Goal: Task Accomplishment & Management: Manage account settings

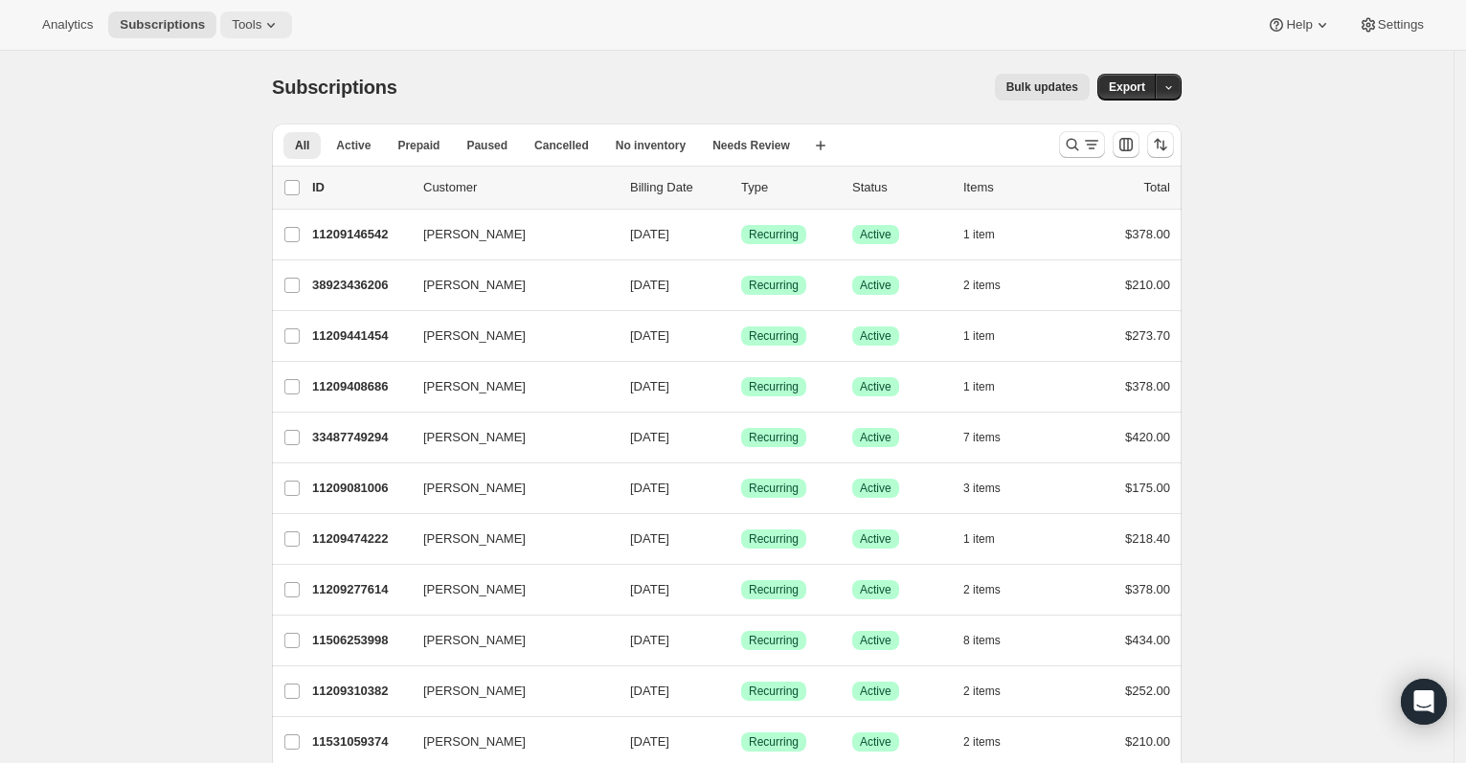
click at [255, 21] on span "Tools" at bounding box center [247, 24] width 30 height 15
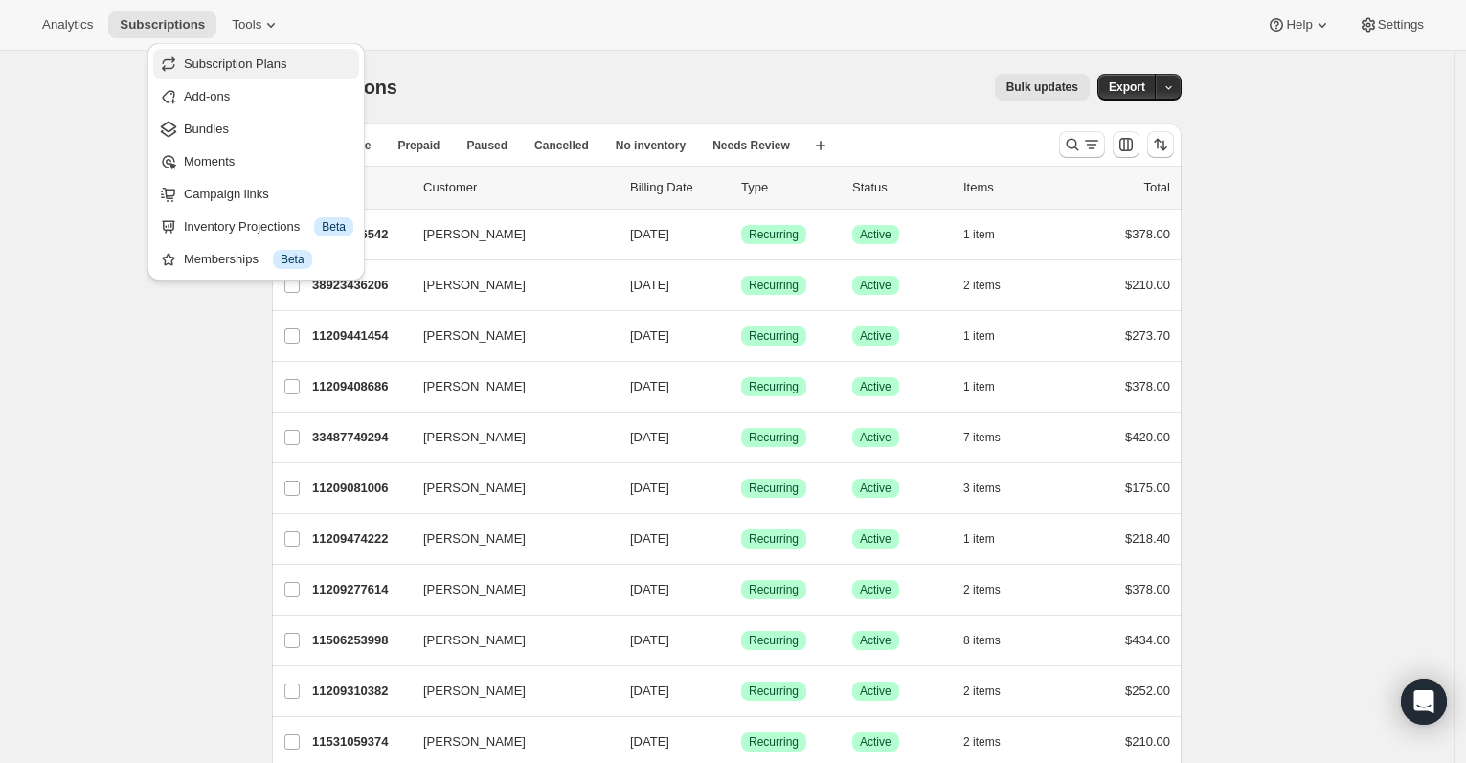
click at [263, 67] on span "Subscription Plans" at bounding box center [235, 64] width 103 height 14
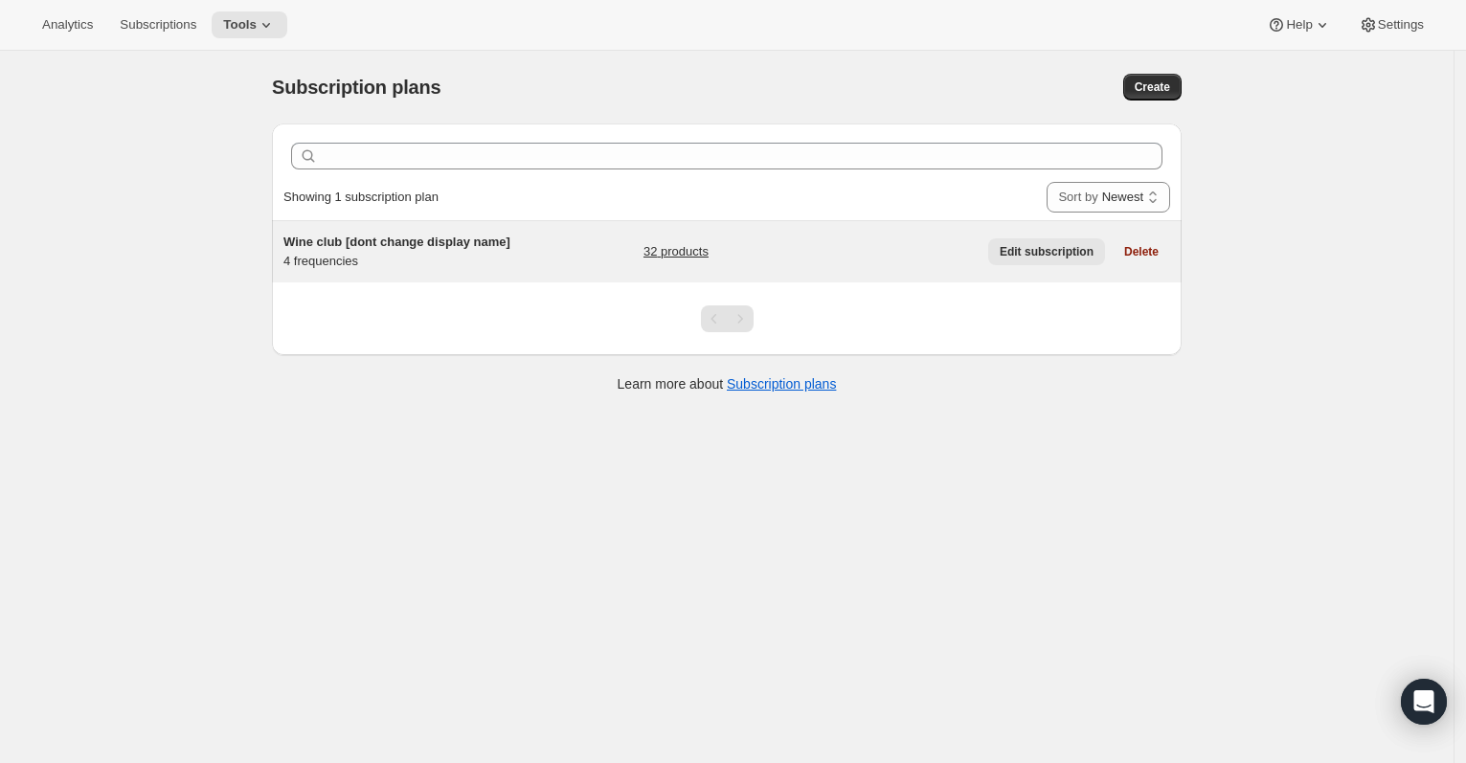
click at [1039, 257] on span "Edit subscription" at bounding box center [1047, 251] width 94 height 15
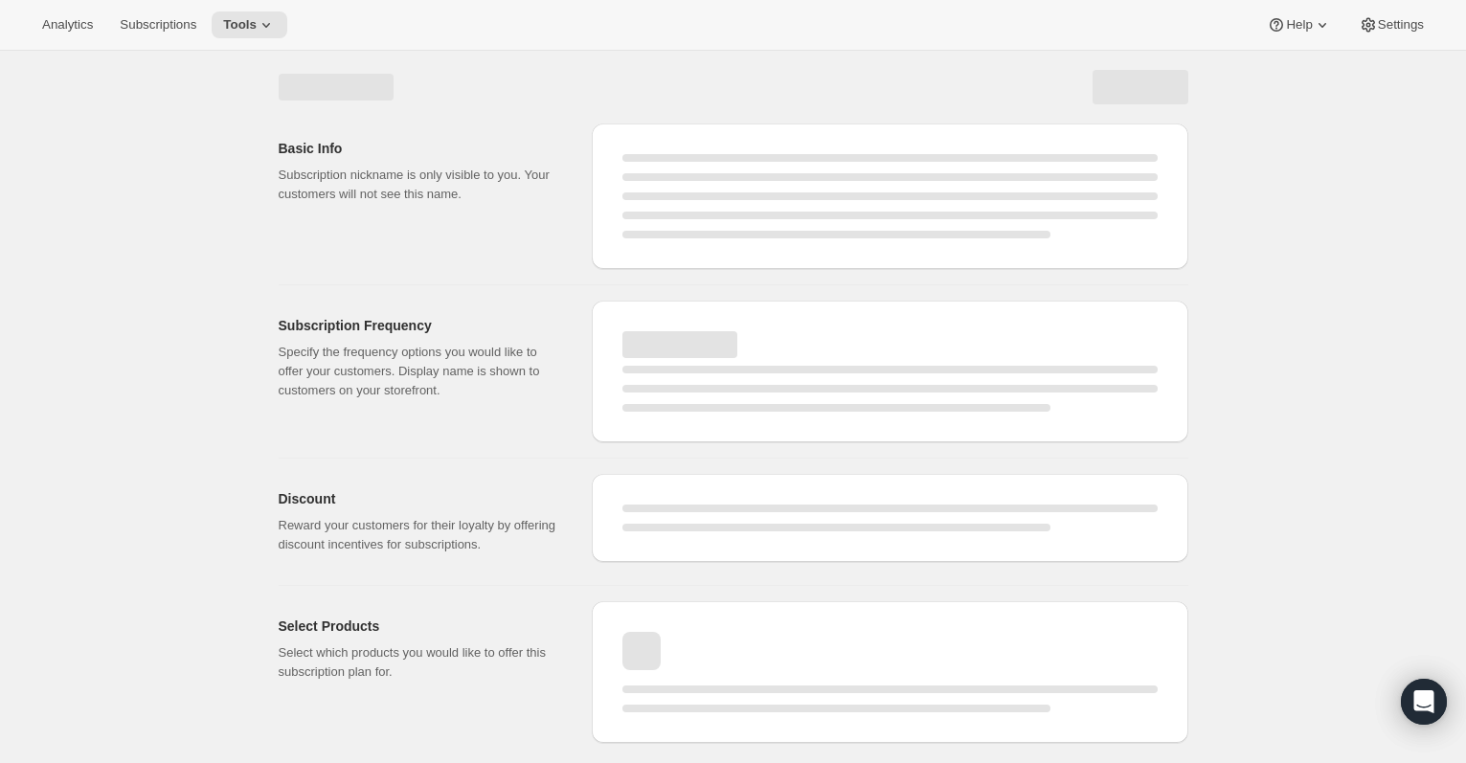
select select "WEEK"
select select "MONTH"
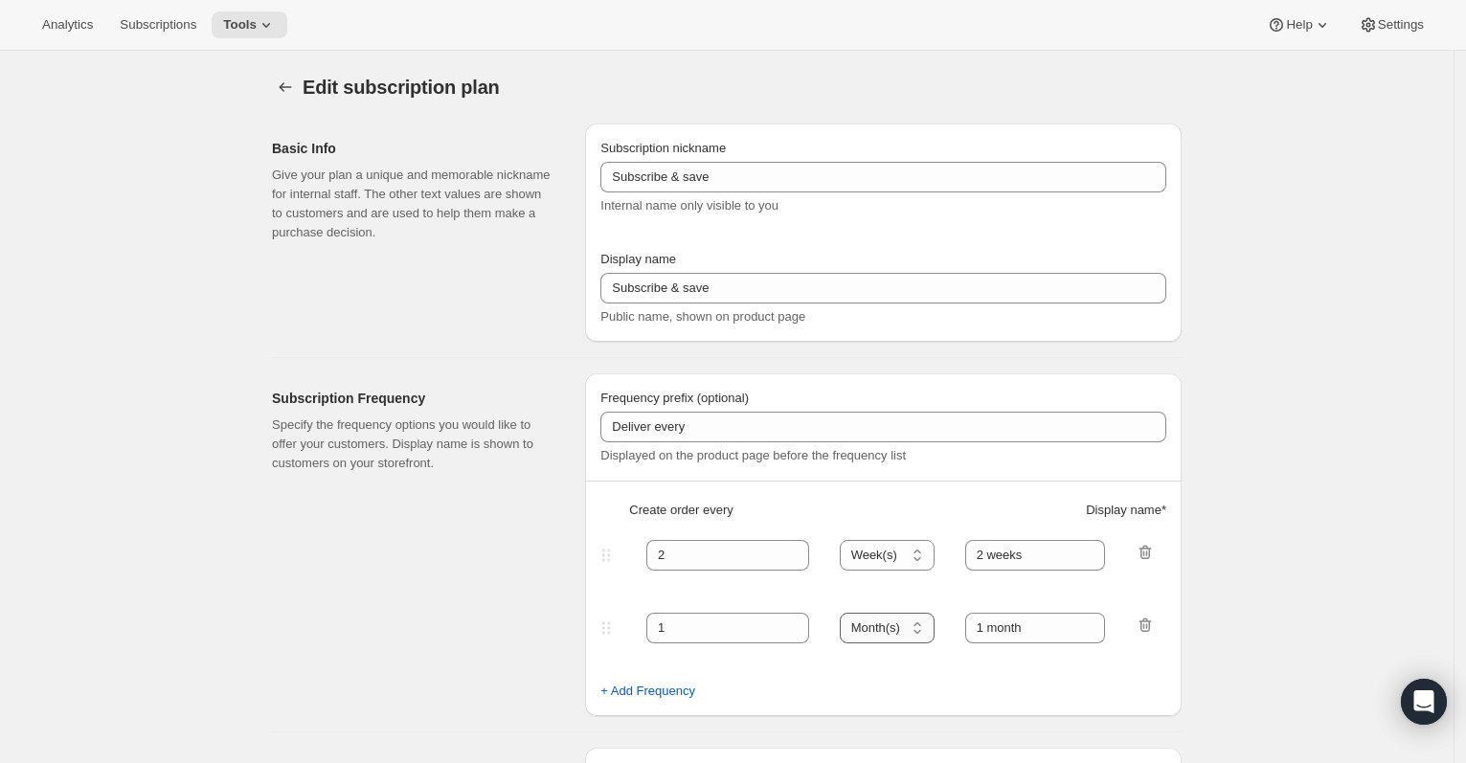
checkbox input "true"
type input "Wine club [dont change display name]"
type input "Wine club"
type input "3"
select select "MONTH"
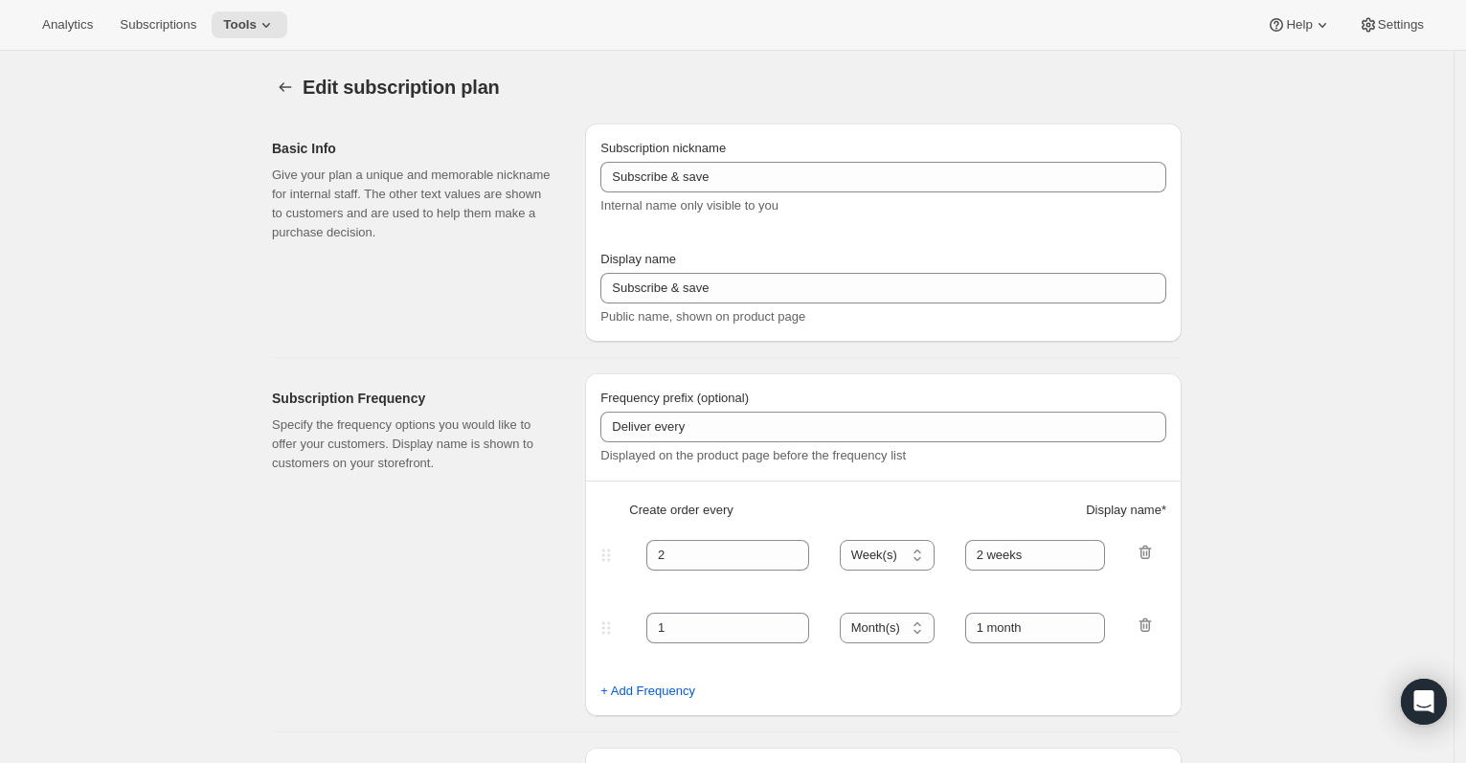
type input "3 months"
type input "4"
type input "4 months"
type input "30"
select select "MONTH"
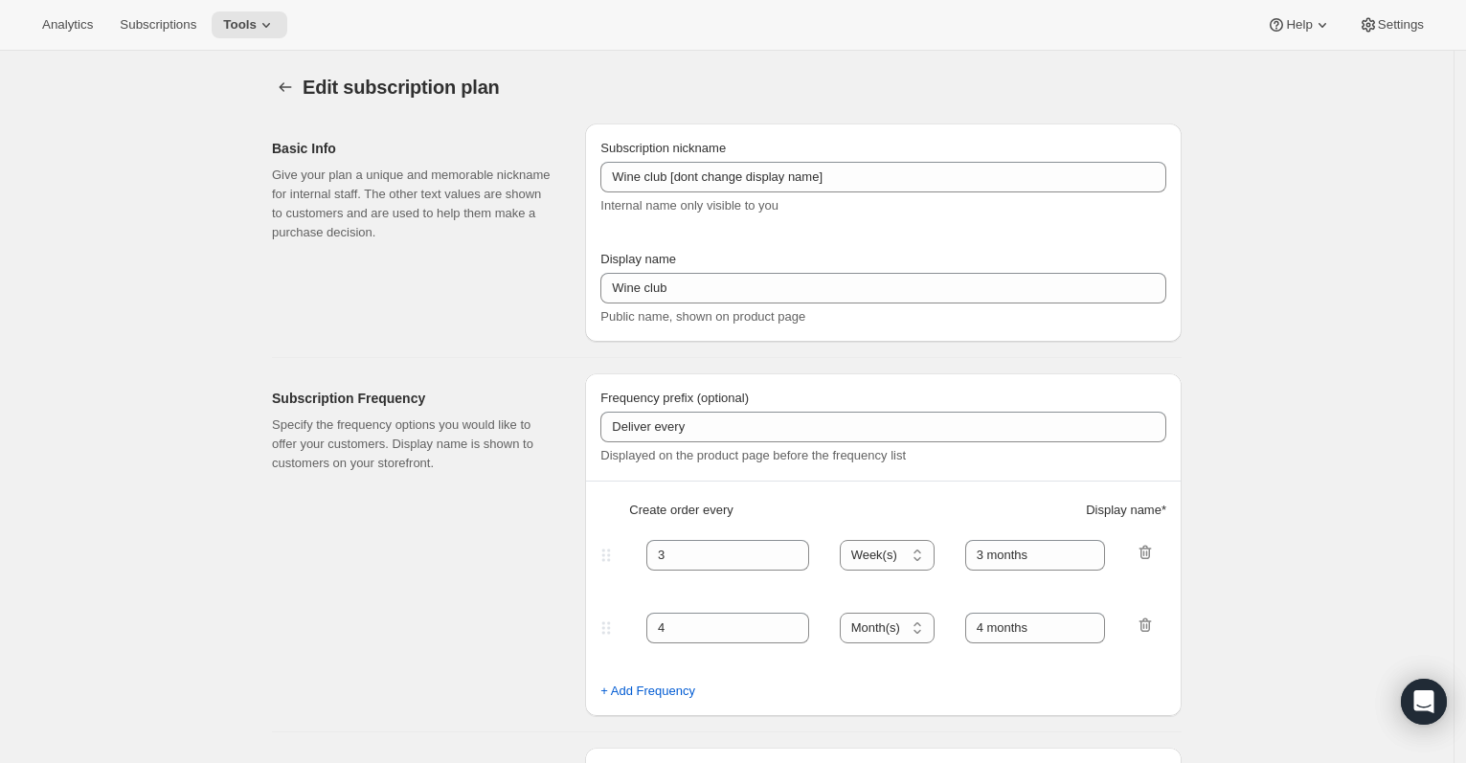
select select "MONTH"
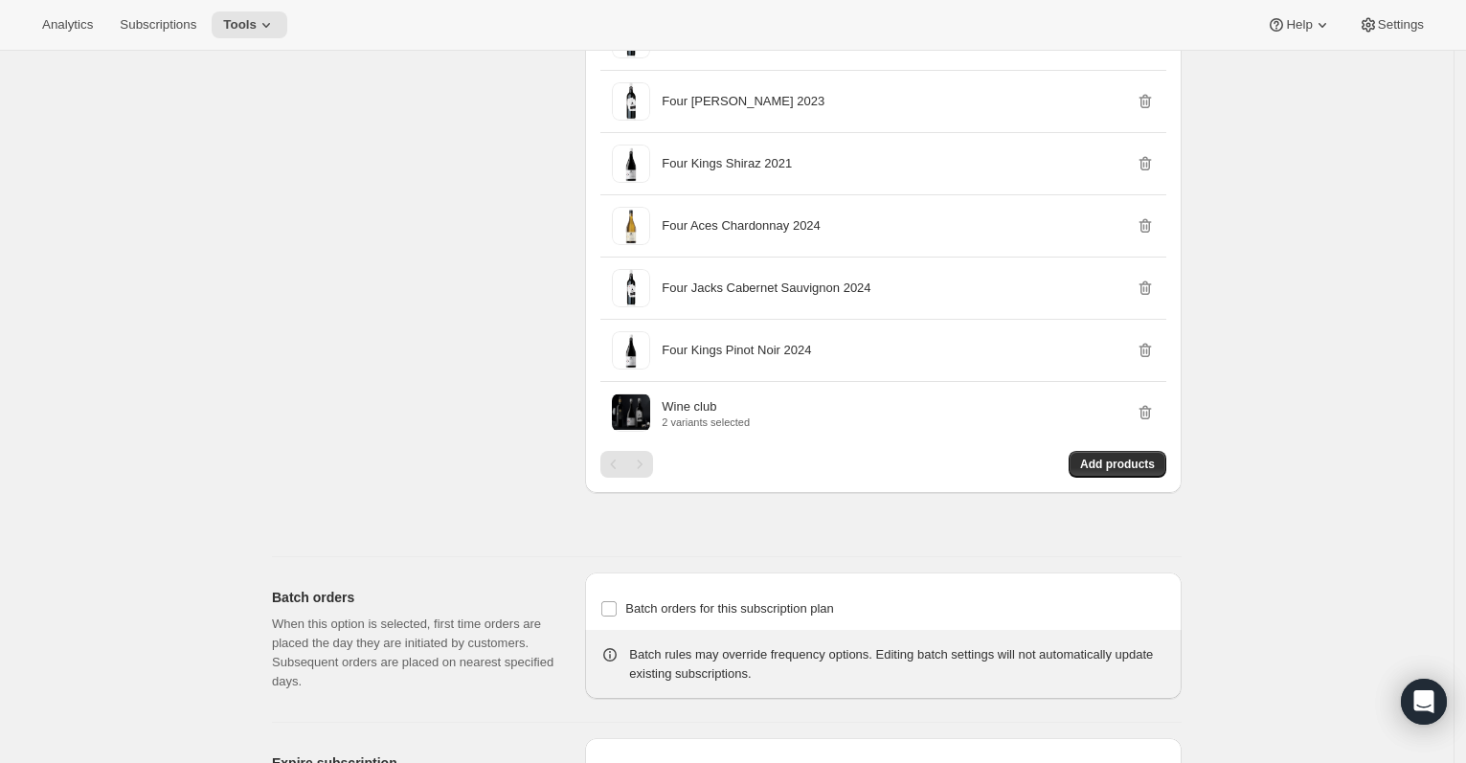
scroll to position [2248, 0]
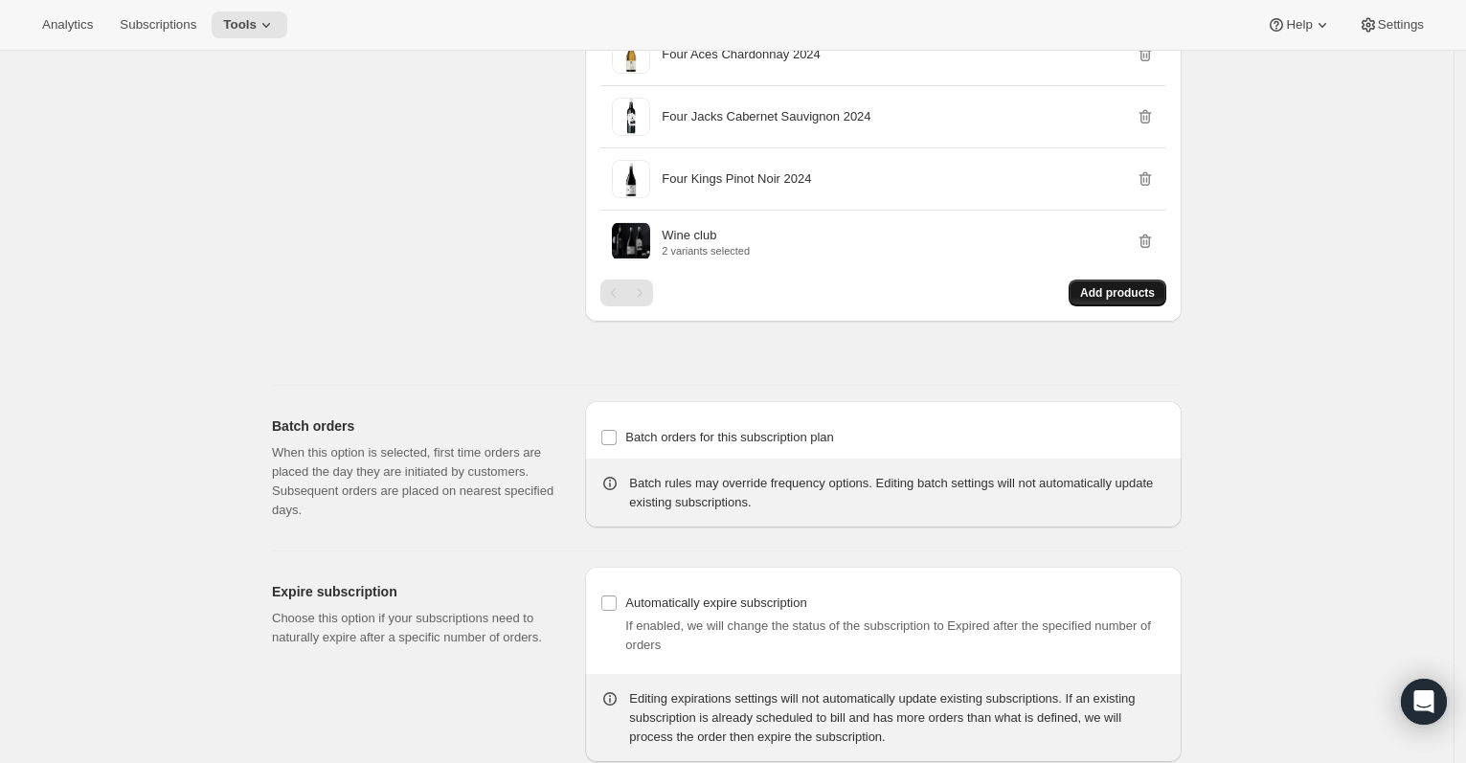
click at [1099, 301] on span "Add products" at bounding box center [1117, 292] width 75 height 15
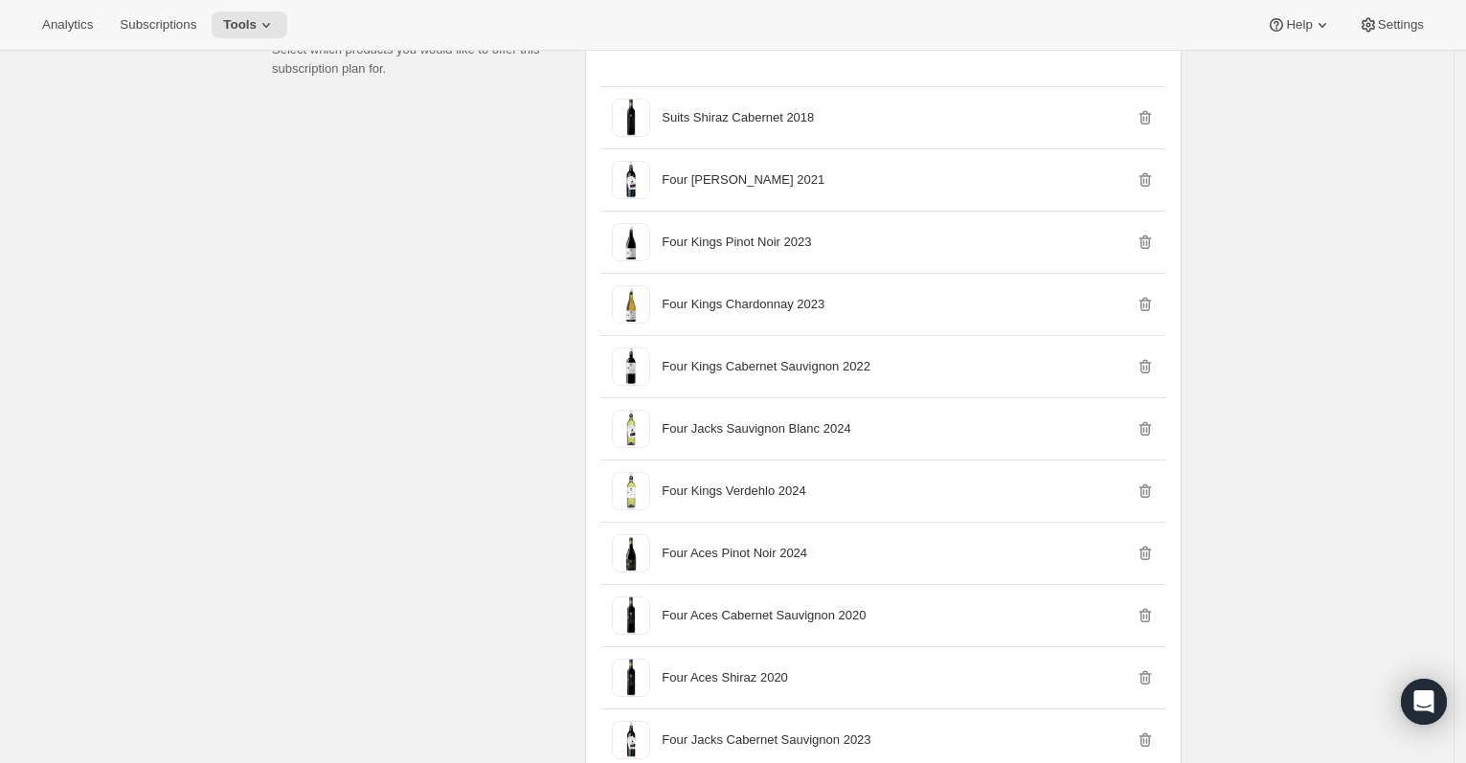
scroll to position [1705, 0]
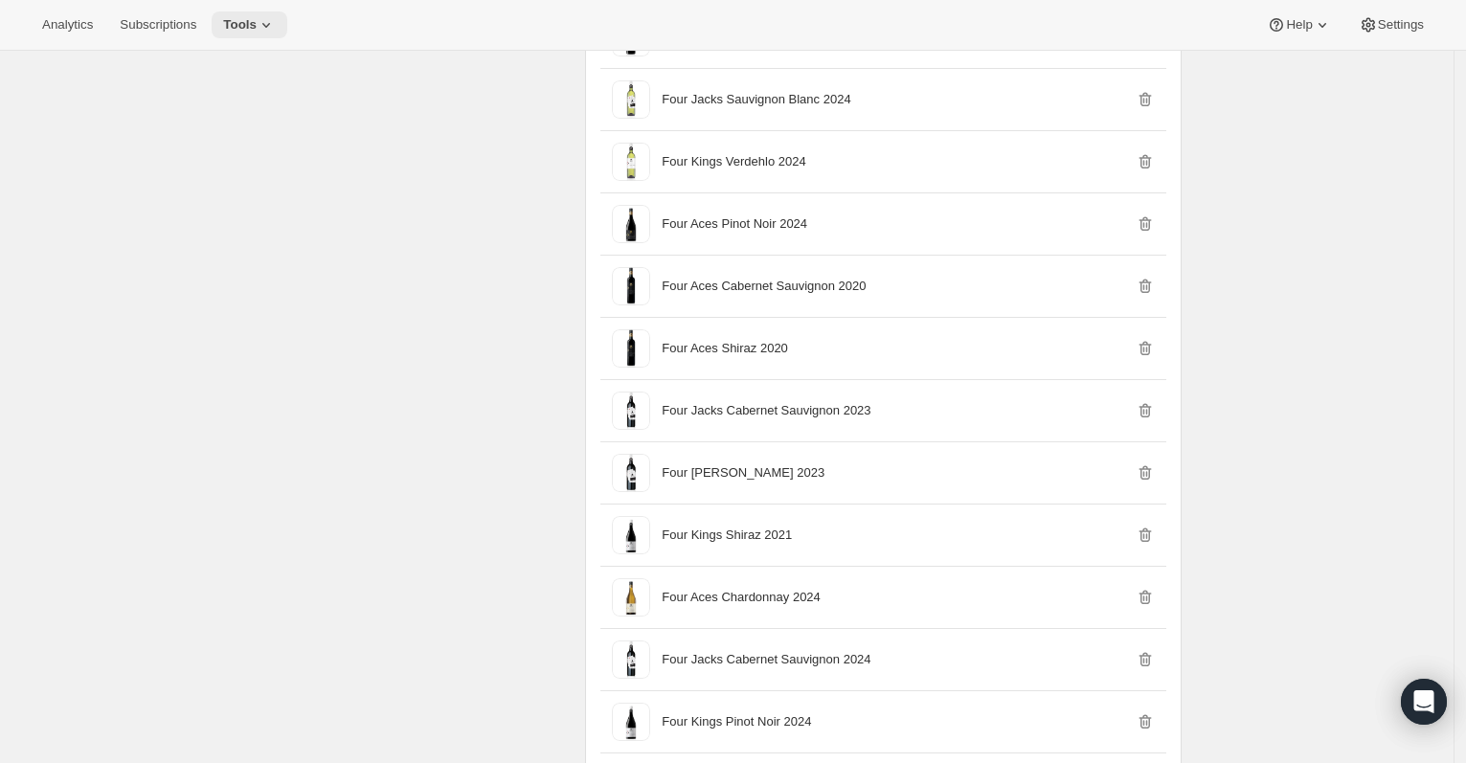
click at [257, 26] on span "Tools" at bounding box center [240, 24] width 34 height 15
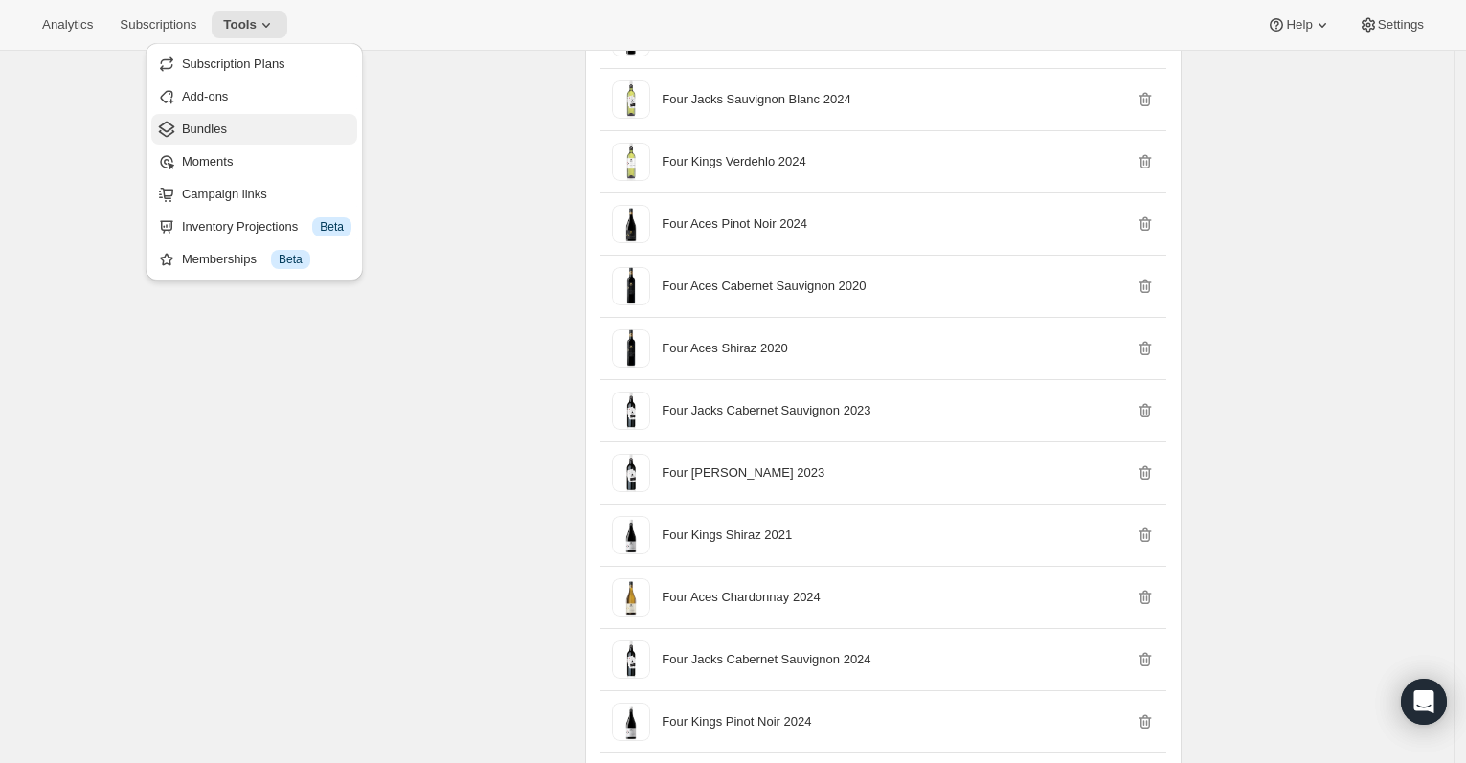
click at [257, 127] on span "Bundles" at bounding box center [267, 129] width 170 height 19
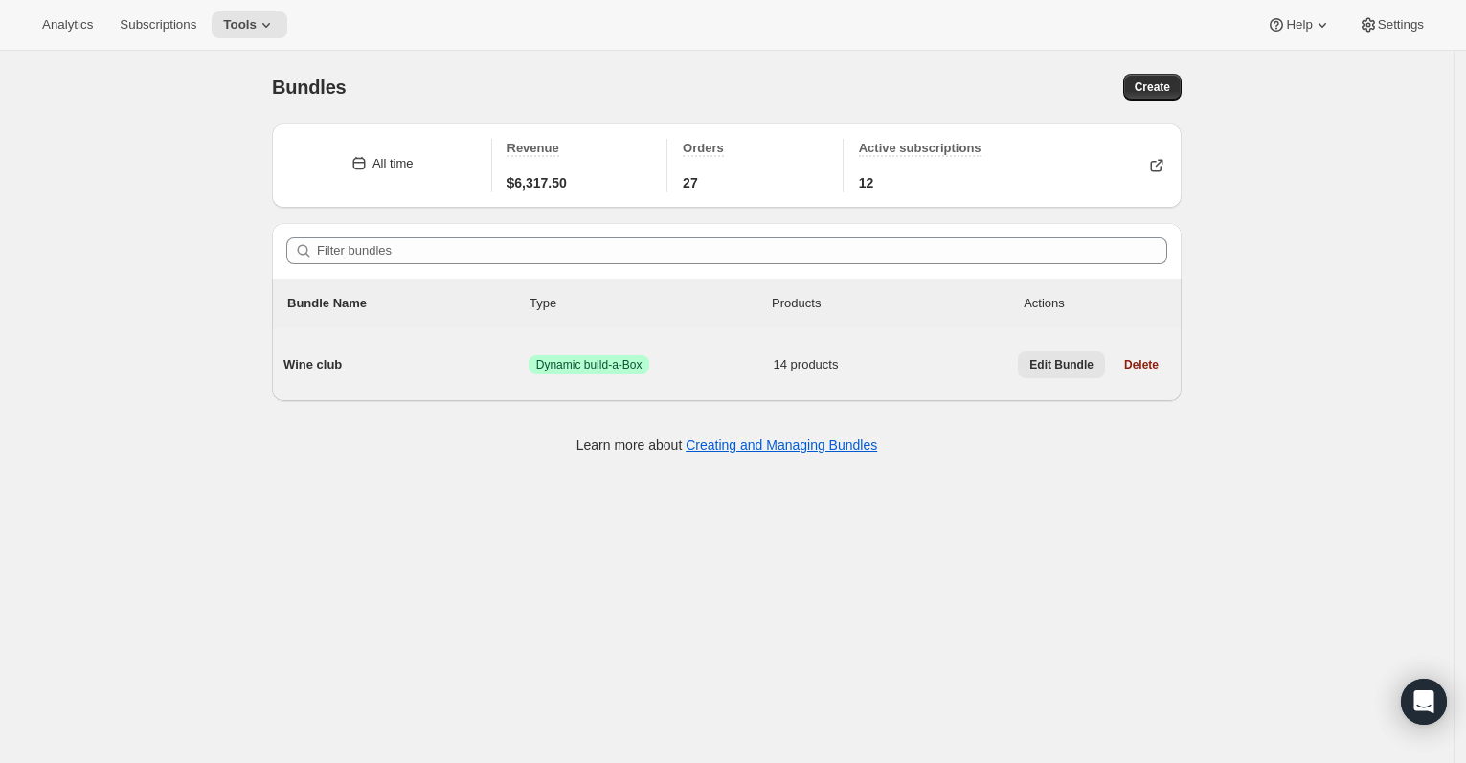
click at [1066, 361] on span "Edit Bundle" at bounding box center [1062, 364] width 64 height 15
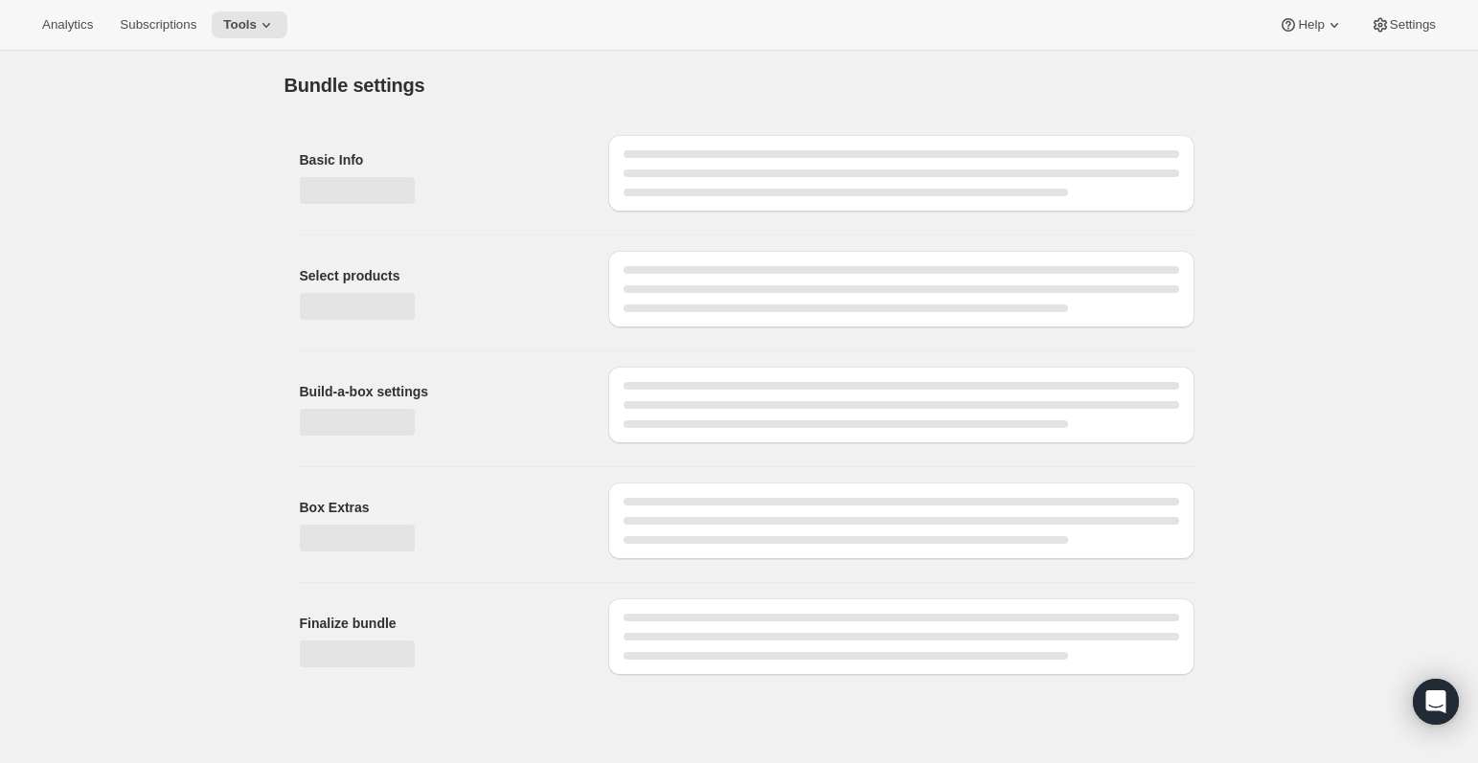
type input "Wine club"
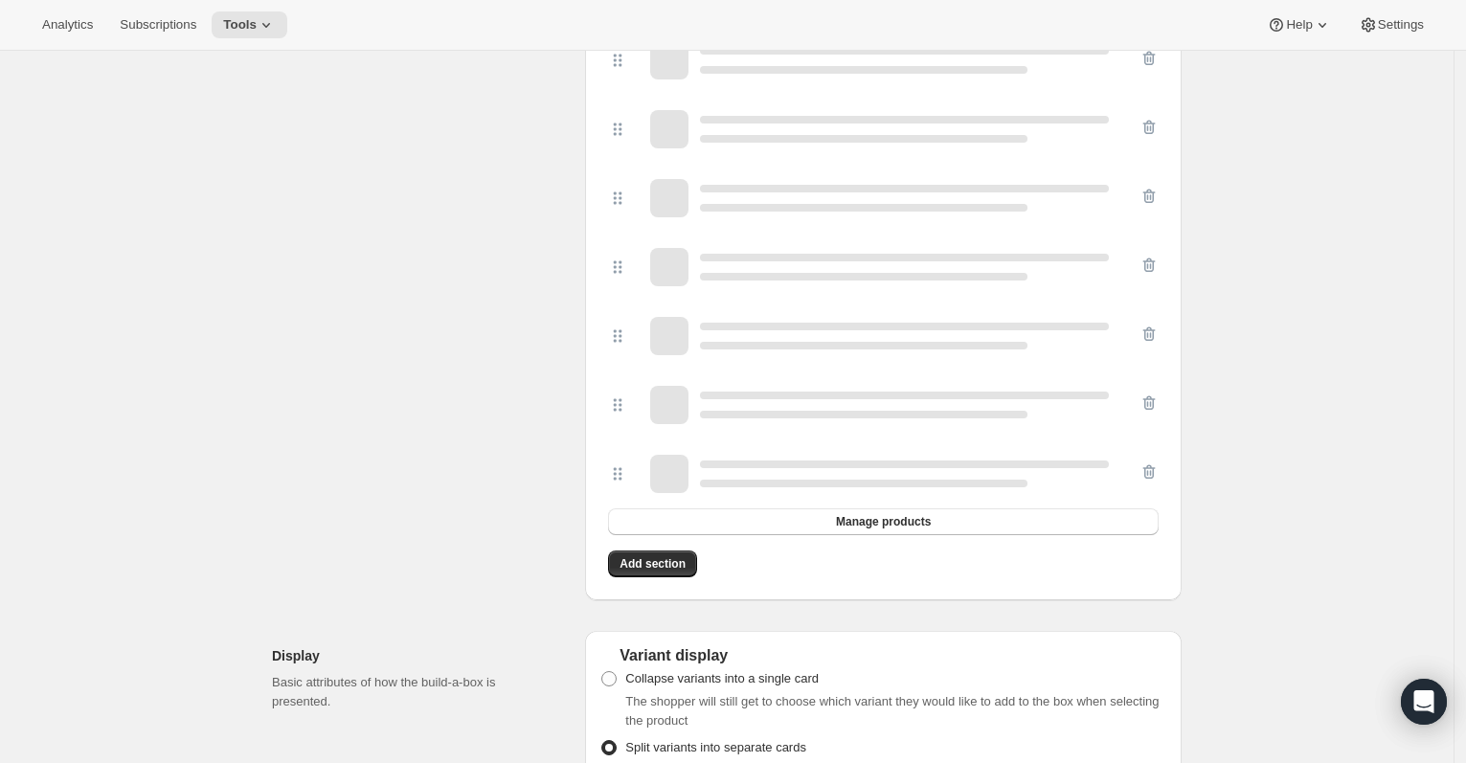
scroll to position [1153, 0]
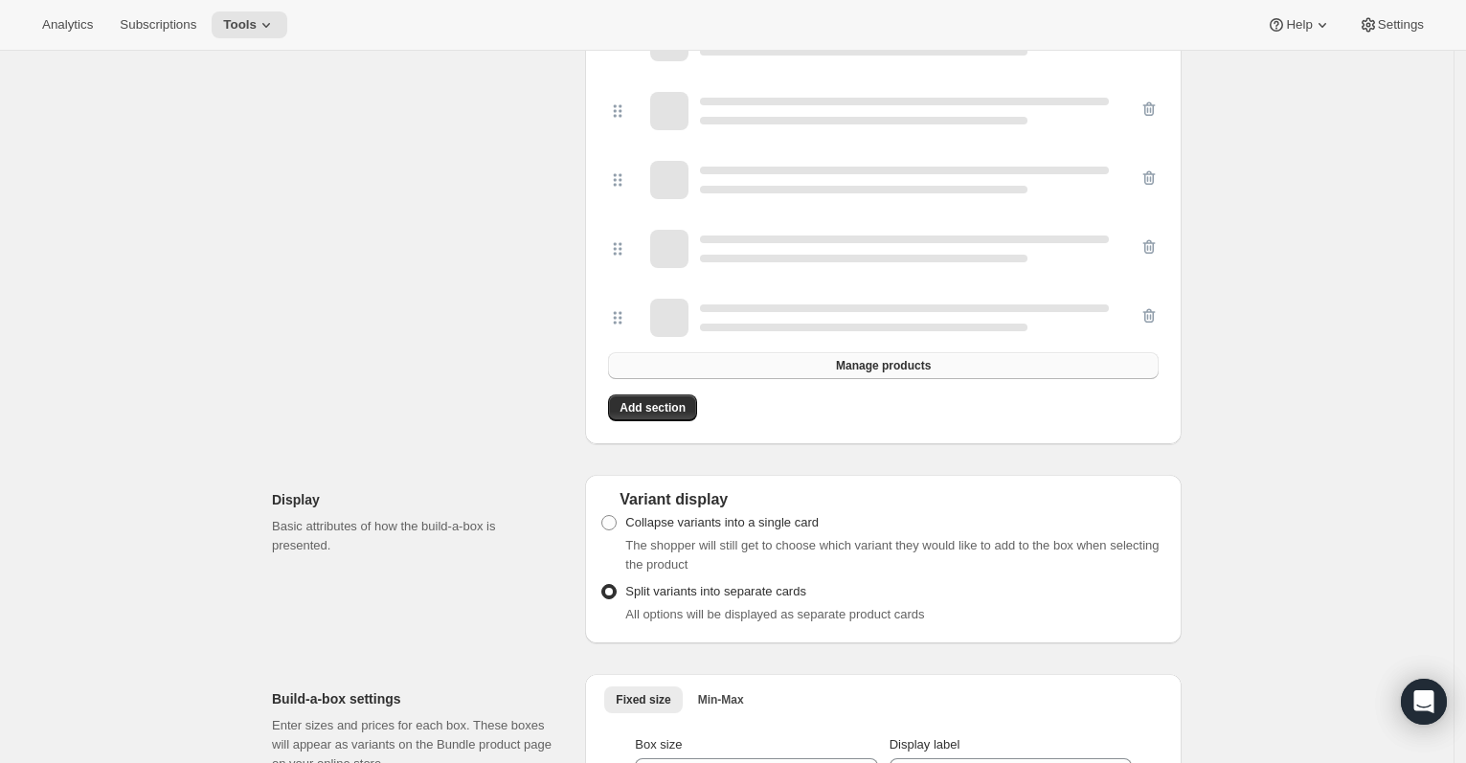
click at [903, 370] on span "Manage products" at bounding box center [883, 365] width 95 height 15
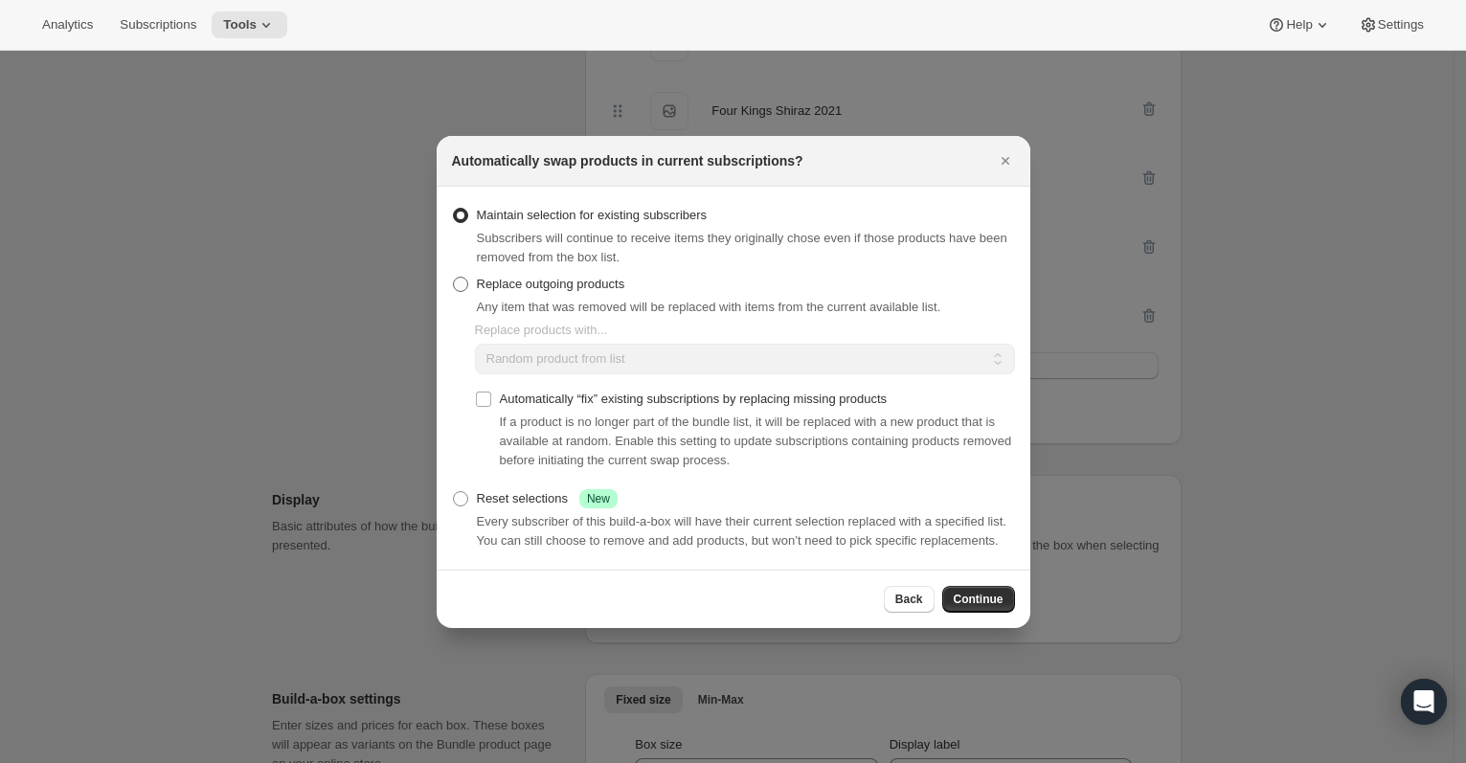
click at [557, 277] on span "Replace outgoing products" at bounding box center [551, 284] width 148 height 14
click at [454, 277] on input "Replace outgoing products" at bounding box center [453, 277] width 1 height 1
radio input "true"
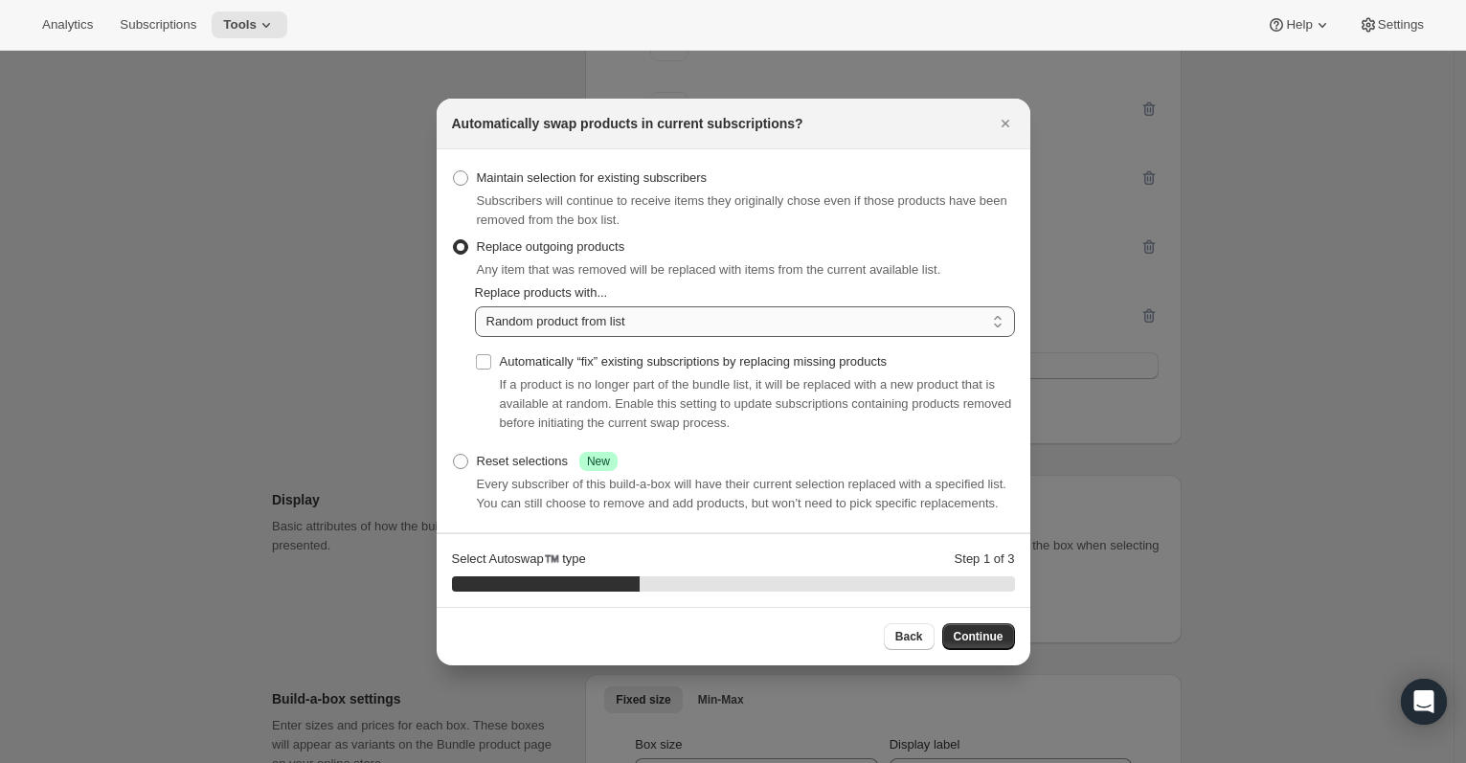
click at [800, 307] on select "Random product from list Matching product type Select specific replacements" at bounding box center [745, 322] width 540 height 31
select select "selection"
click at [475, 307] on select "Random product from list Matching product type Select specific replacements" at bounding box center [745, 322] width 540 height 31
click at [979, 645] on span "Continue" at bounding box center [979, 636] width 50 height 15
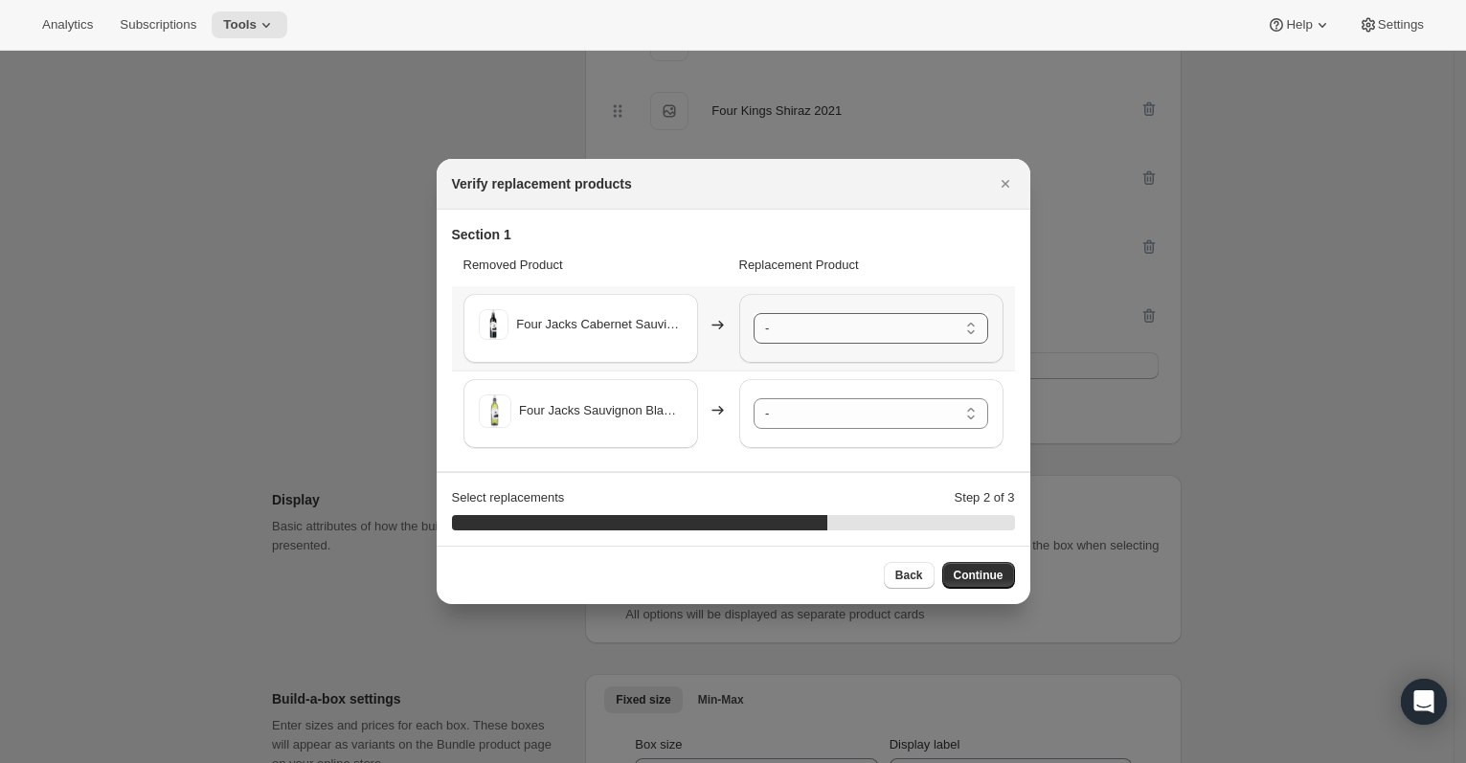
click at [904, 323] on select "- Four Jacks Cabernet Sauvignon 2023 - Default Title Four Jacks Sauvignon Blanc…" at bounding box center [871, 328] width 235 height 31
click at [915, 411] on select "- Four Jacks Cabernet Sauvignon 2023 - Default Title Four Jacks Sauvignon Blanc…" at bounding box center [871, 413] width 235 height 31
click at [979, 581] on span "Continue" at bounding box center [979, 575] width 50 height 15
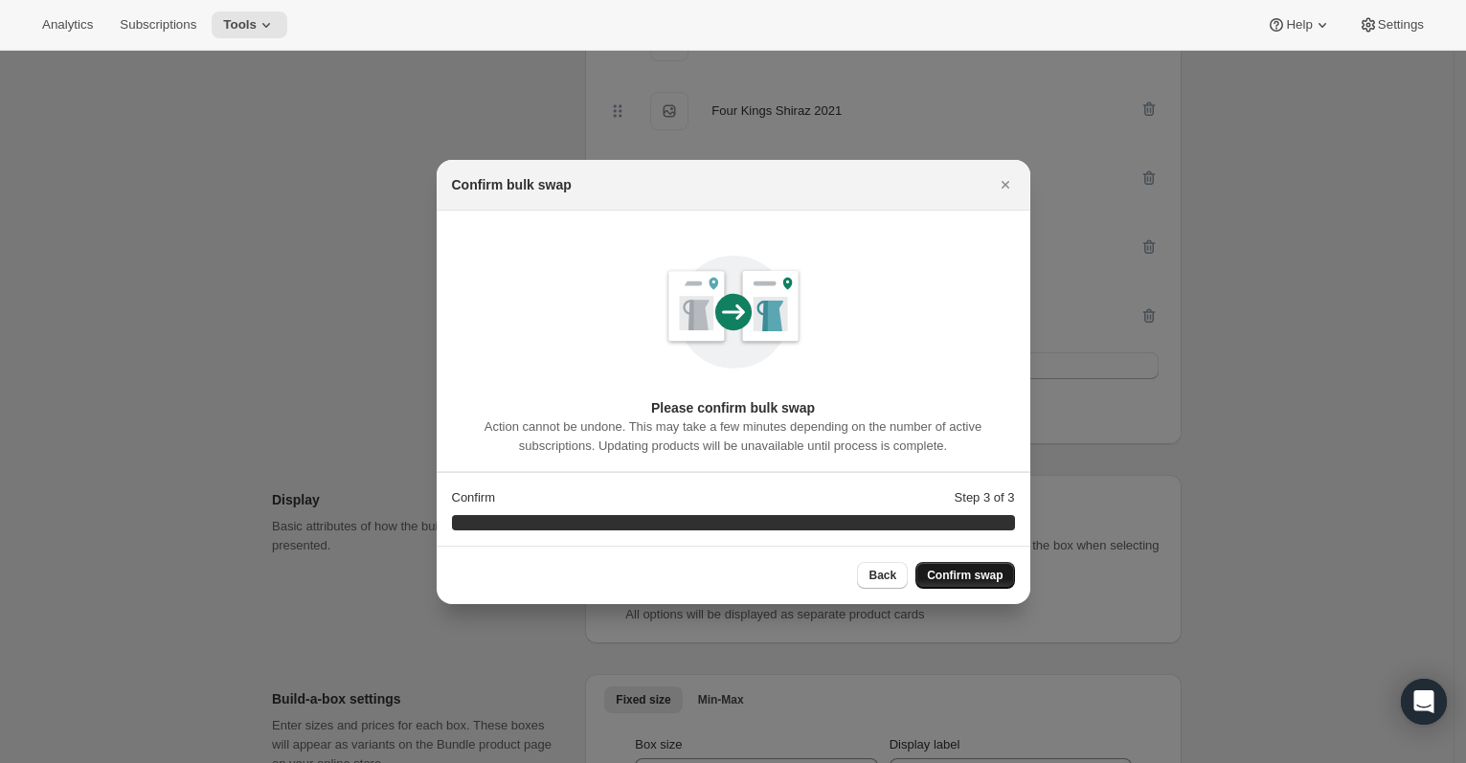
click at [979, 581] on span "Confirm swap" at bounding box center [965, 575] width 76 height 15
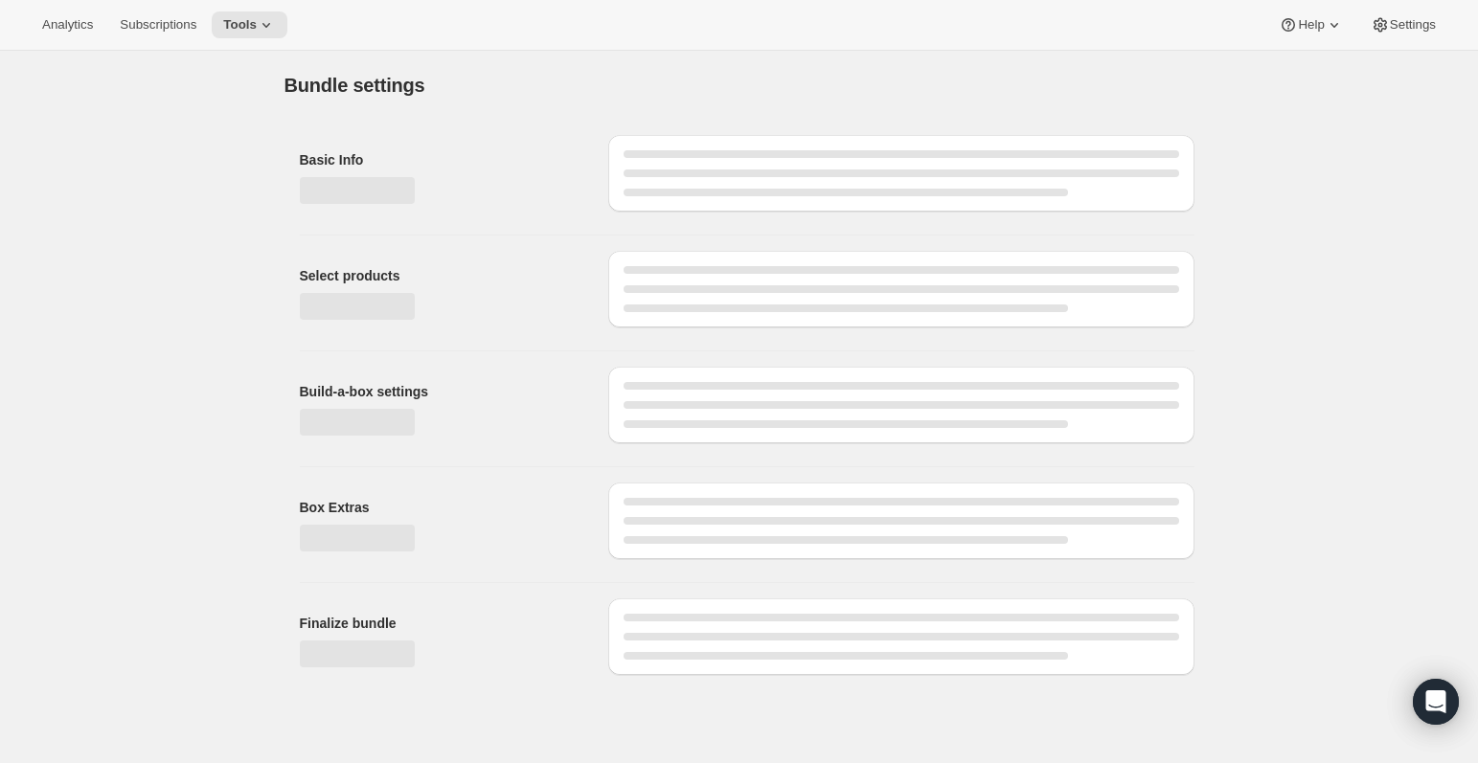
type input "Wine club"
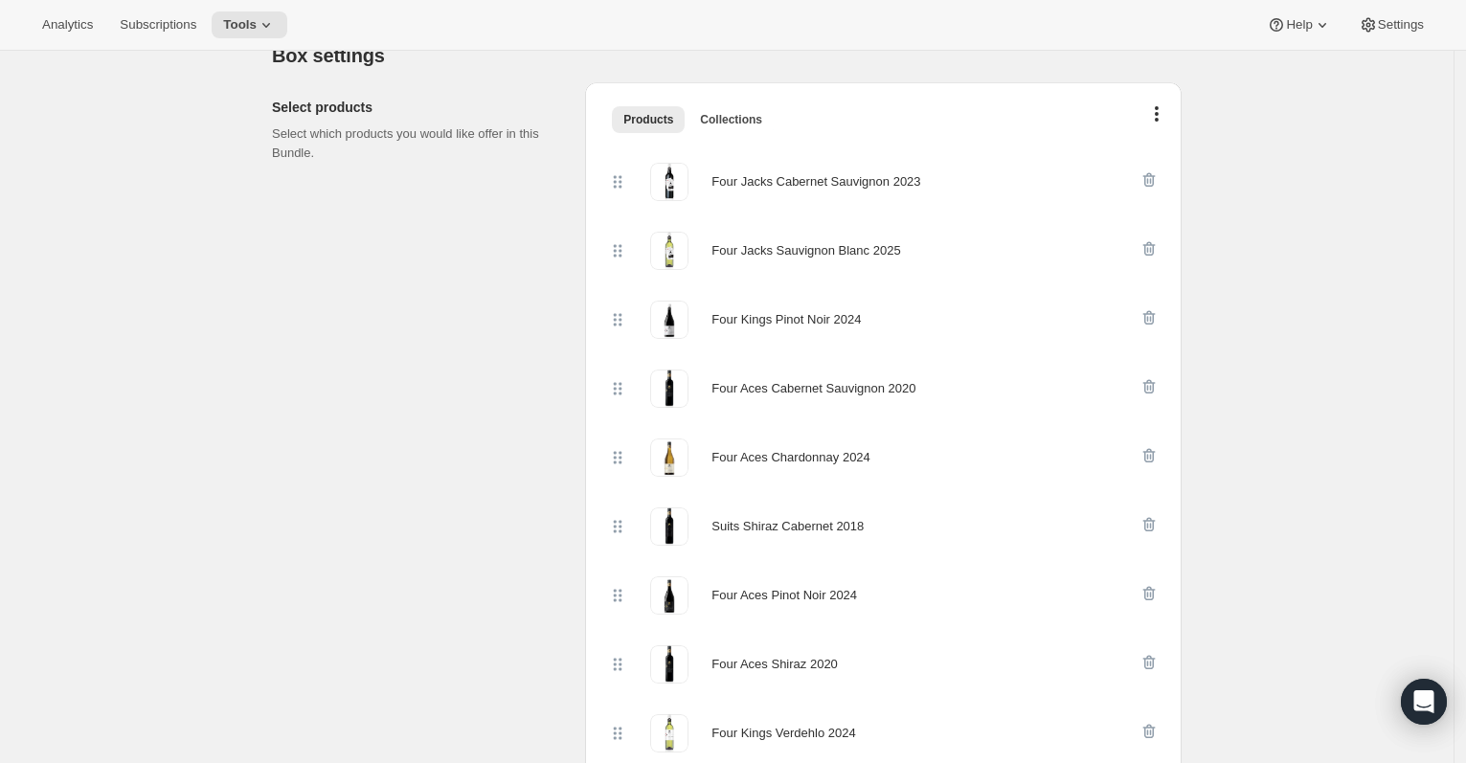
scroll to position [417, 0]
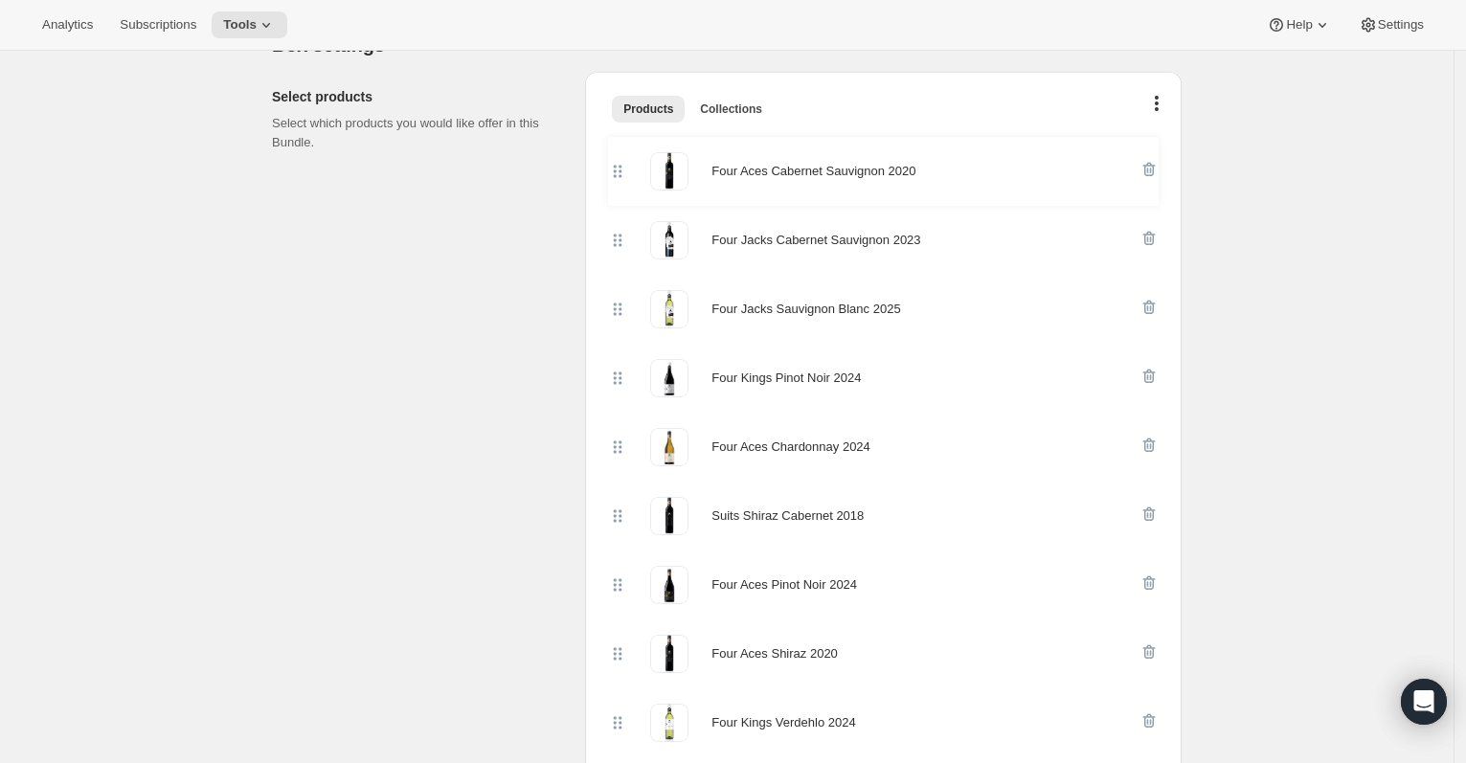
drag, startPoint x: 624, startPoint y: 364, endPoint x: 620, endPoint y: 165, distance: 199.3
click at [620, 165] on div "Four Jacks Cabernet Sauvignon 2023 Four Jacks Sauvignon Blanc 2025 Four Kings P…" at bounding box center [883, 620] width 551 height 966
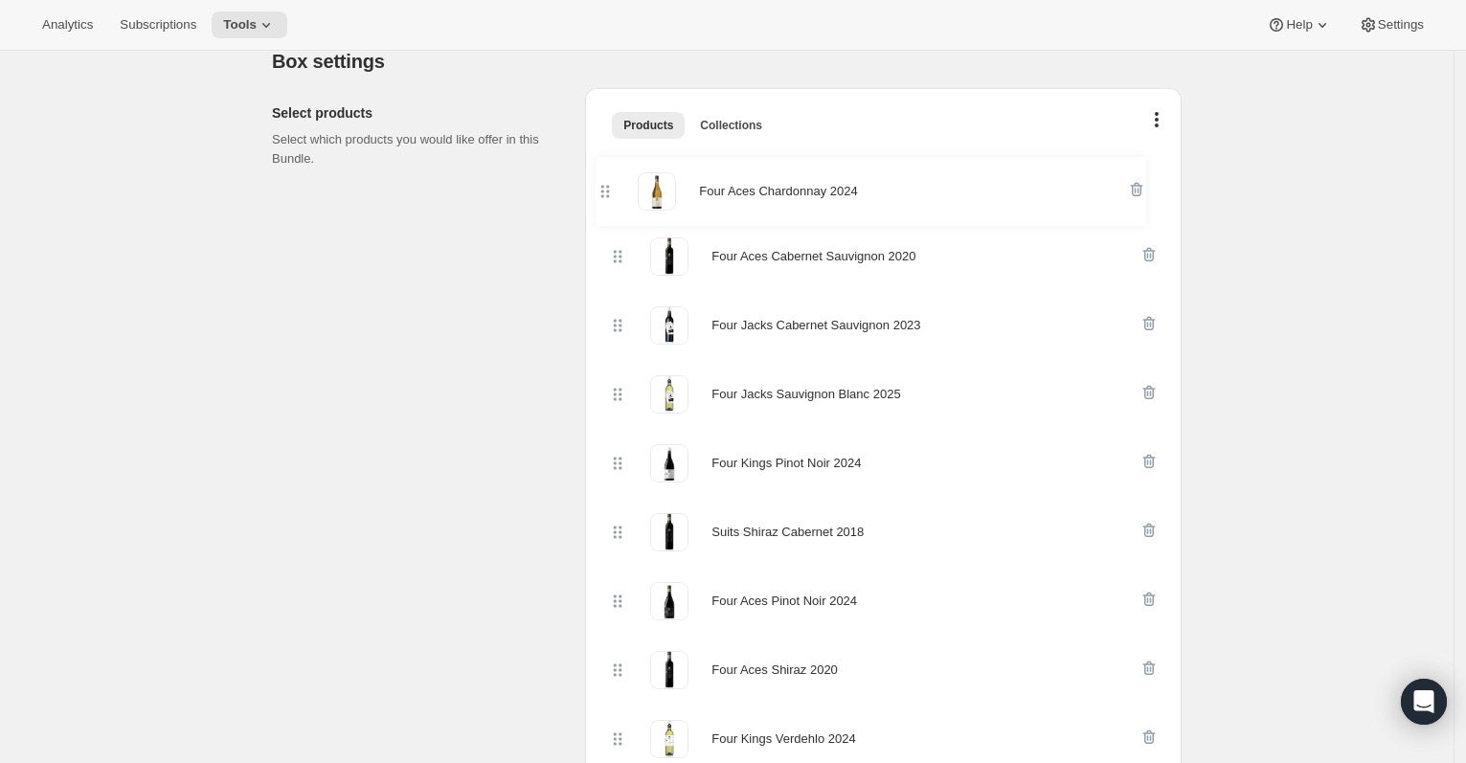
drag, startPoint x: 624, startPoint y: 457, endPoint x: 609, endPoint y: 174, distance: 282.9
click at [609, 174] on div "Four Aces Cabernet Sauvignon 2020 Four Jacks Cabernet Sauvignon 2023 Four Jacks…" at bounding box center [884, 650] width 566 height 1008
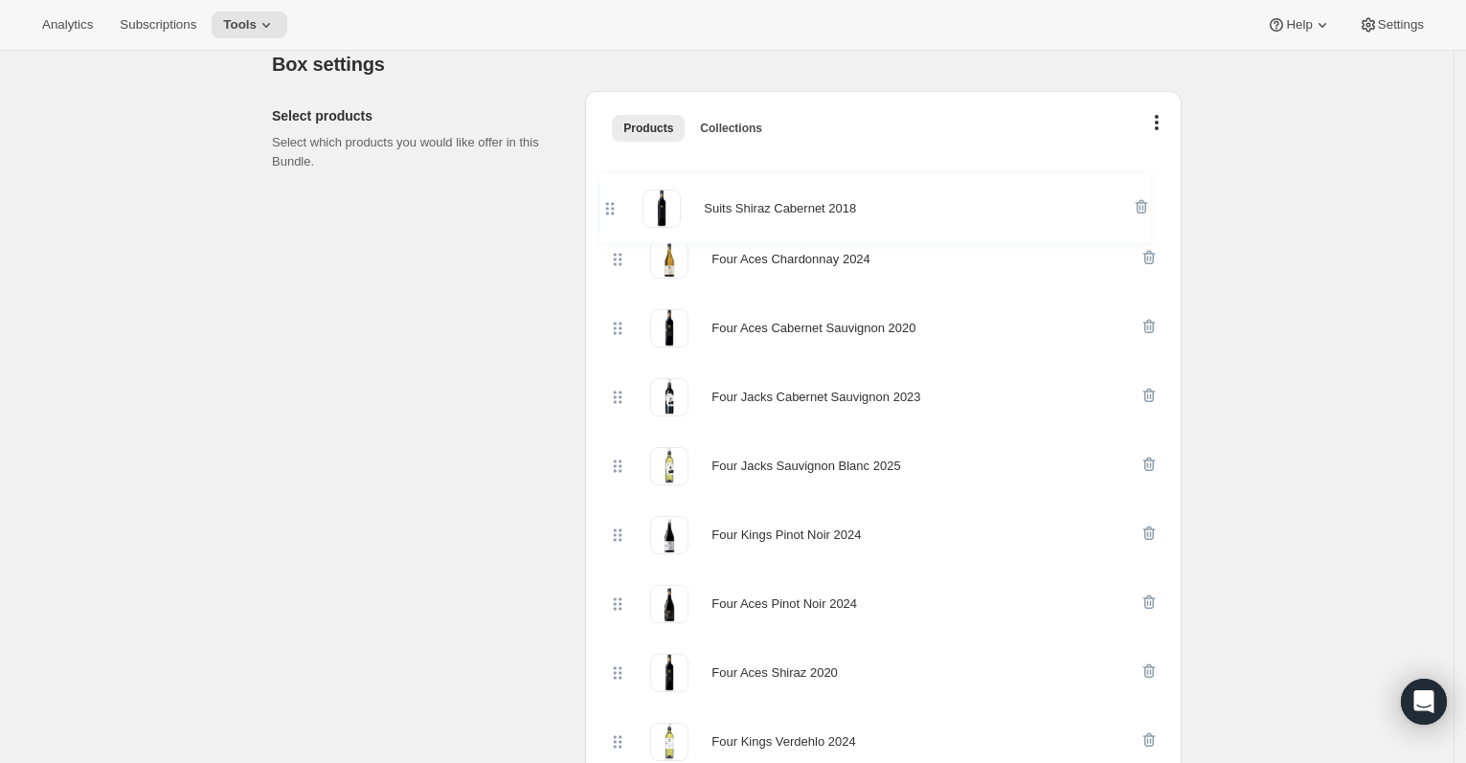
drag, startPoint x: 625, startPoint y: 540, endPoint x: 614, endPoint y: 195, distance: 345.0
click at [614, 195] on div "Four Aces Chardonnay 2024 Four Aces Cabernet Sauvignon 2020 Four Jacks Cabernet…" at bounding box center [883, 639] width 551 height 966
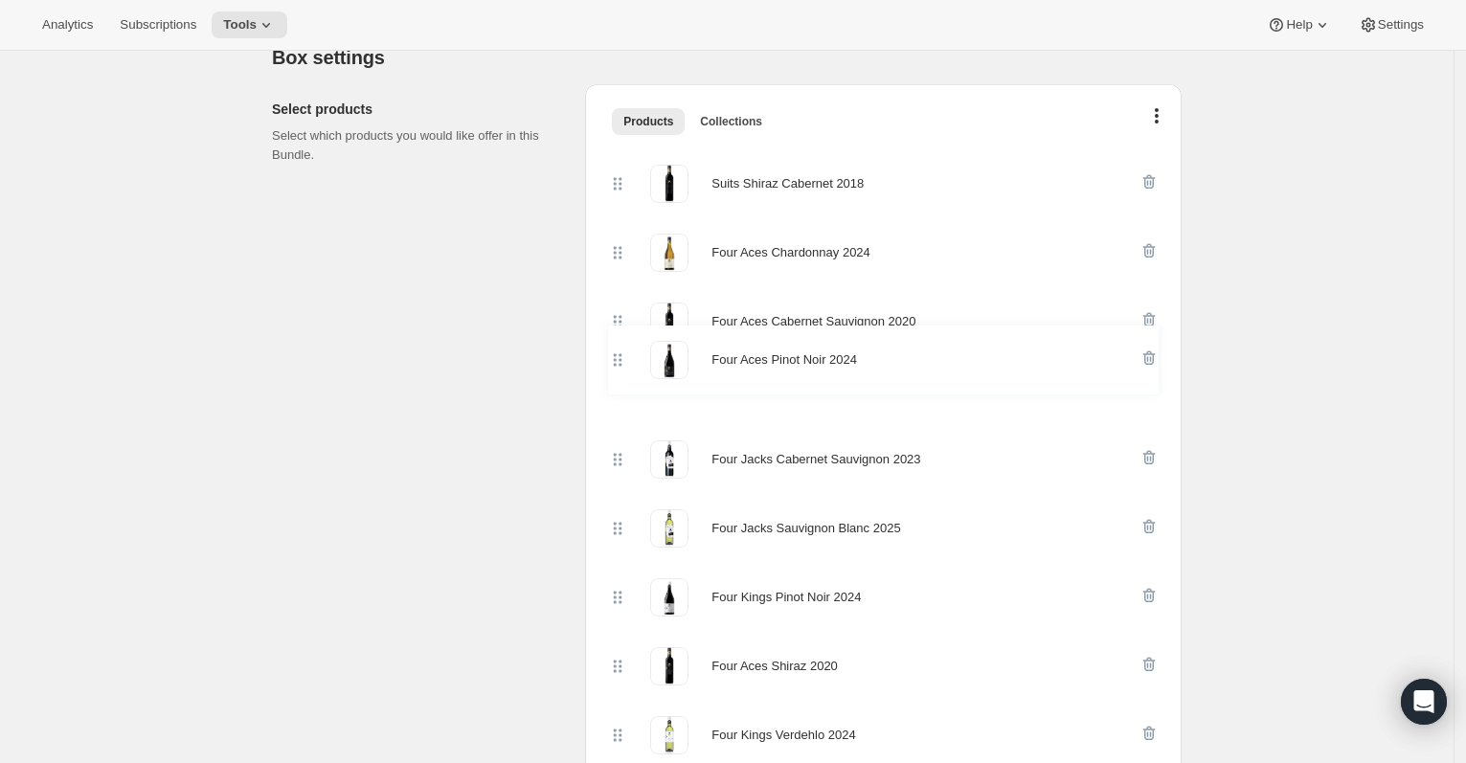
drag, startPoint x: 628, startPoint y: 610, endPoint x: 623, endPoint y: 361, distance: 249.1
click at [623, 361] on div "Suits Shiraz Cabernet 2018 Four Aces Chardonnay 2024 Four Aces Cabernet Sauvign…" at bounding box center [883, 632] width 551 height 966
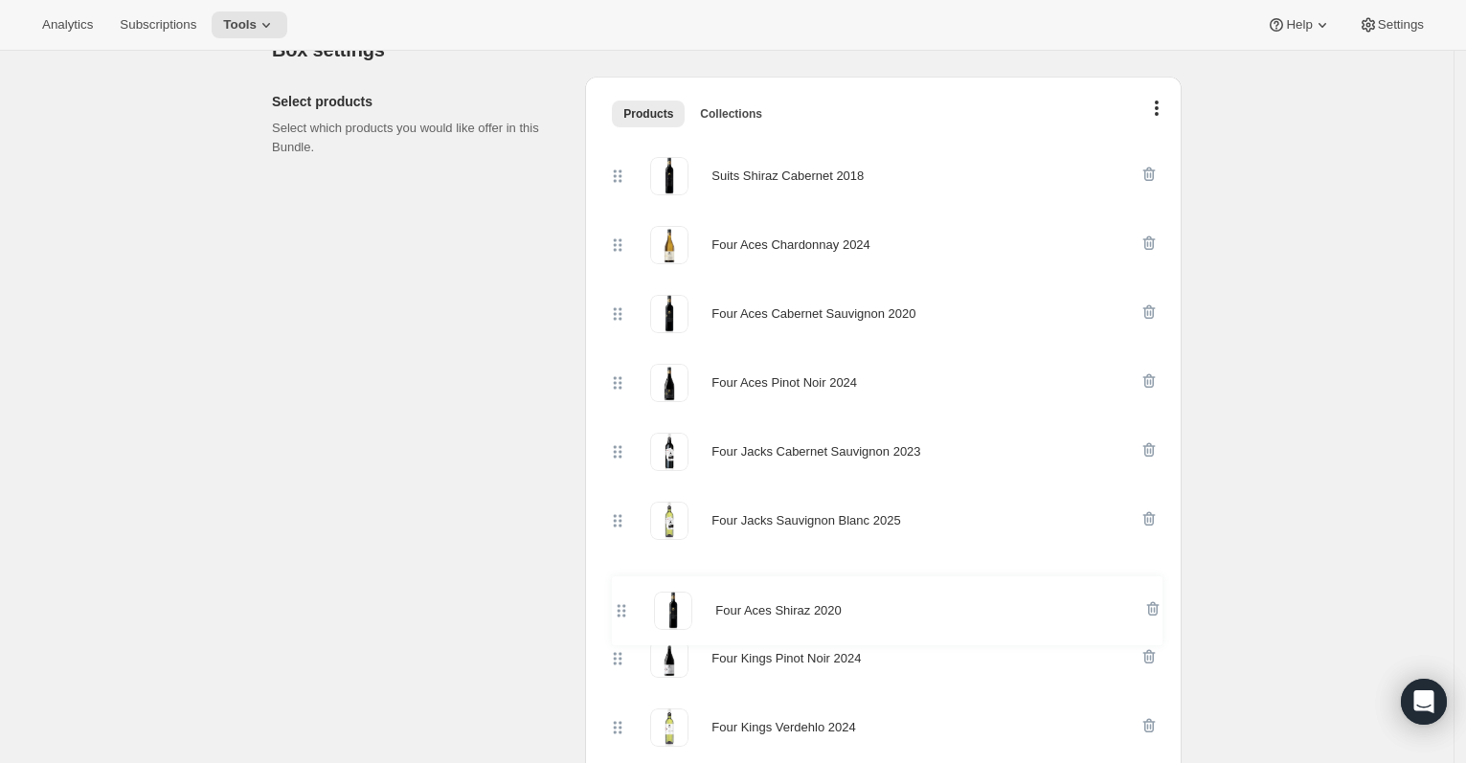
scroll to position [399, 0]
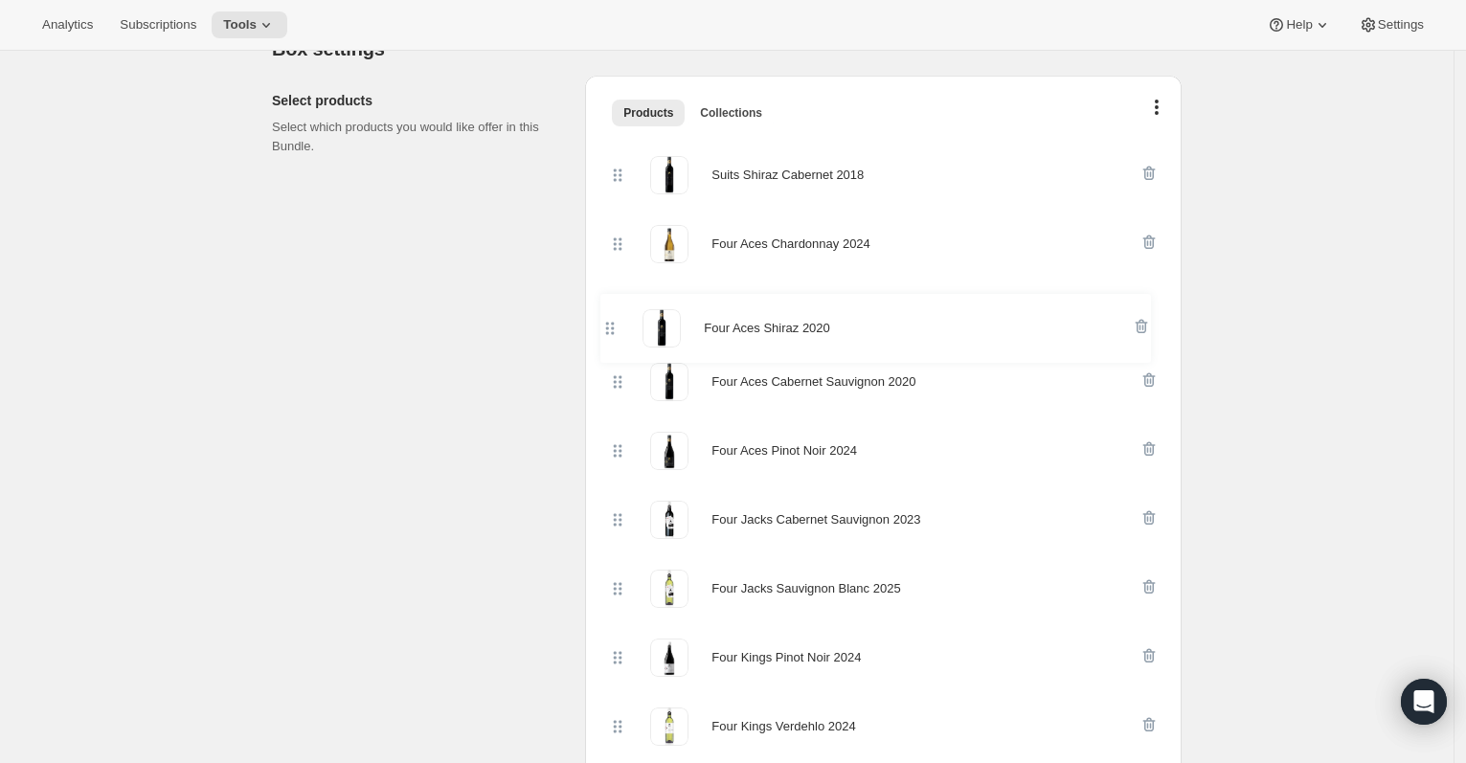
drag, startPoint x: 630, startPoint y: 664, endPoint x: 617, endPoint y: 305, distance: 359.4
click at [617, 305] on div "Suits Shiraz Cabernet 2018 Four Aces Chardonnay 2024 Four Aces Cabernet Sauvign…" at bounding box center [883, 624] width 551 height 966
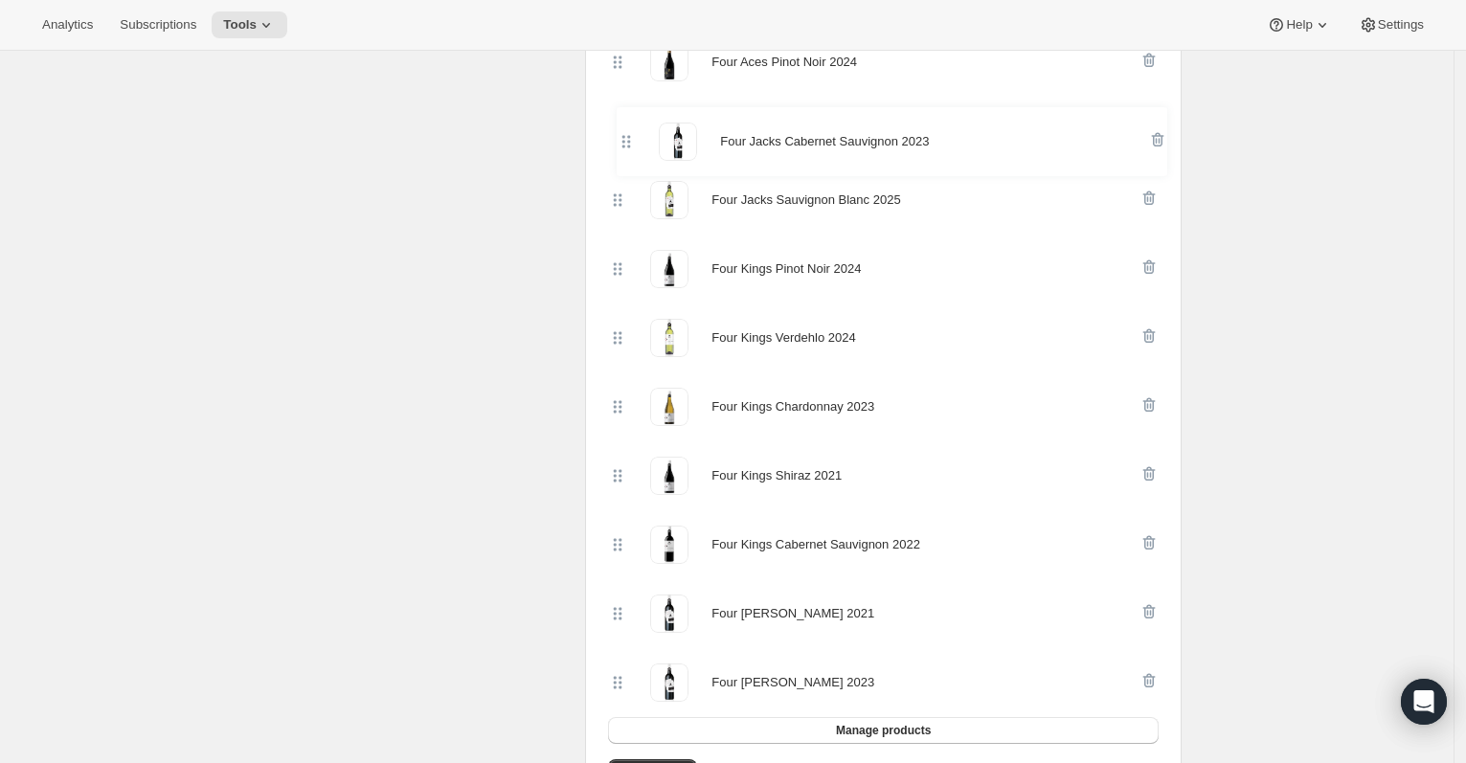
scroll to position [786, 0]
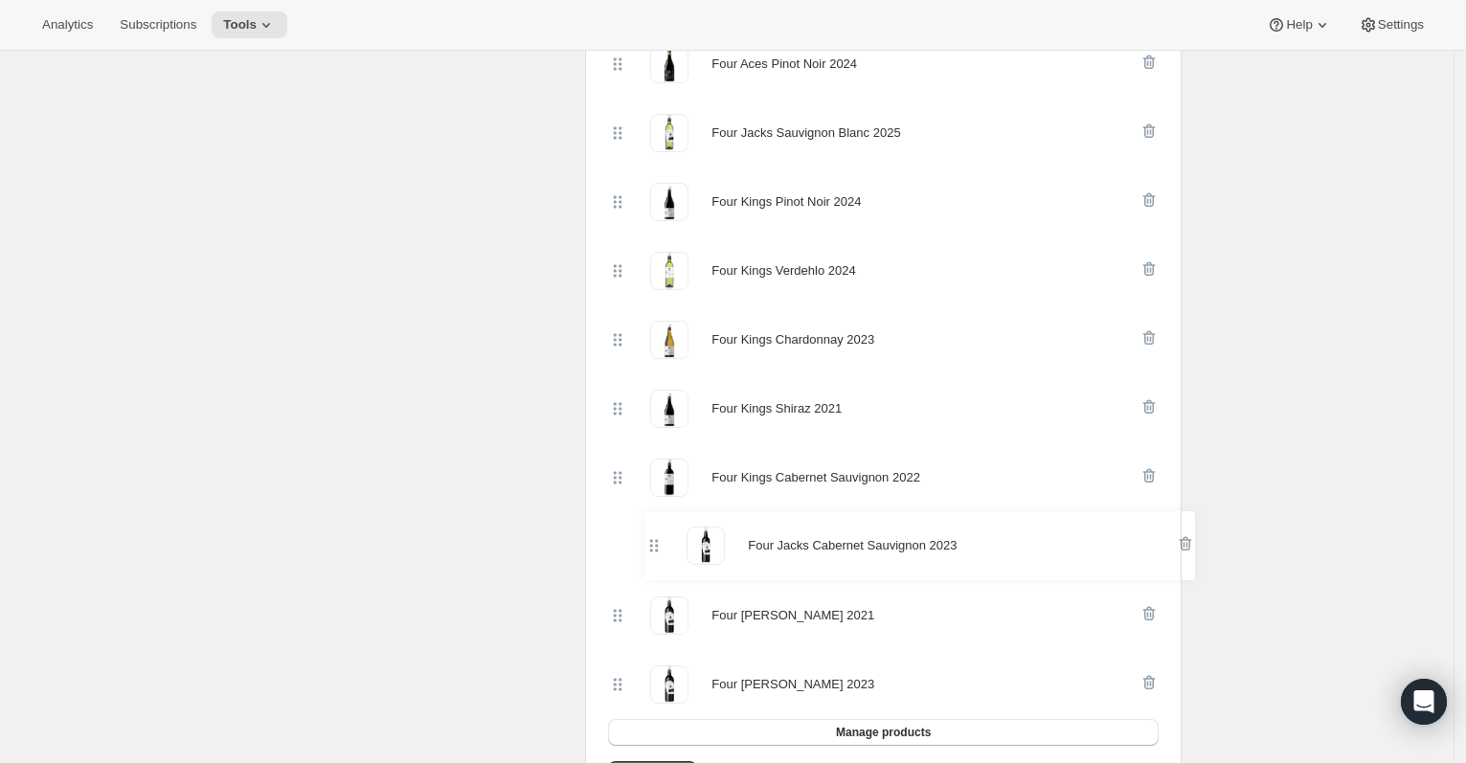
drag, startPoint x: 631, startPoint y: 133, endPoint x: 662, endPoint y: 570, distance: 437.9
click at [662, 570] on div "Suits Shiraz Cabernet 2018 Four Aces Chardonnay 2024 Four Aces Shiraz 2020 Four…" at bounding box center [883, 237] width 551 height 966
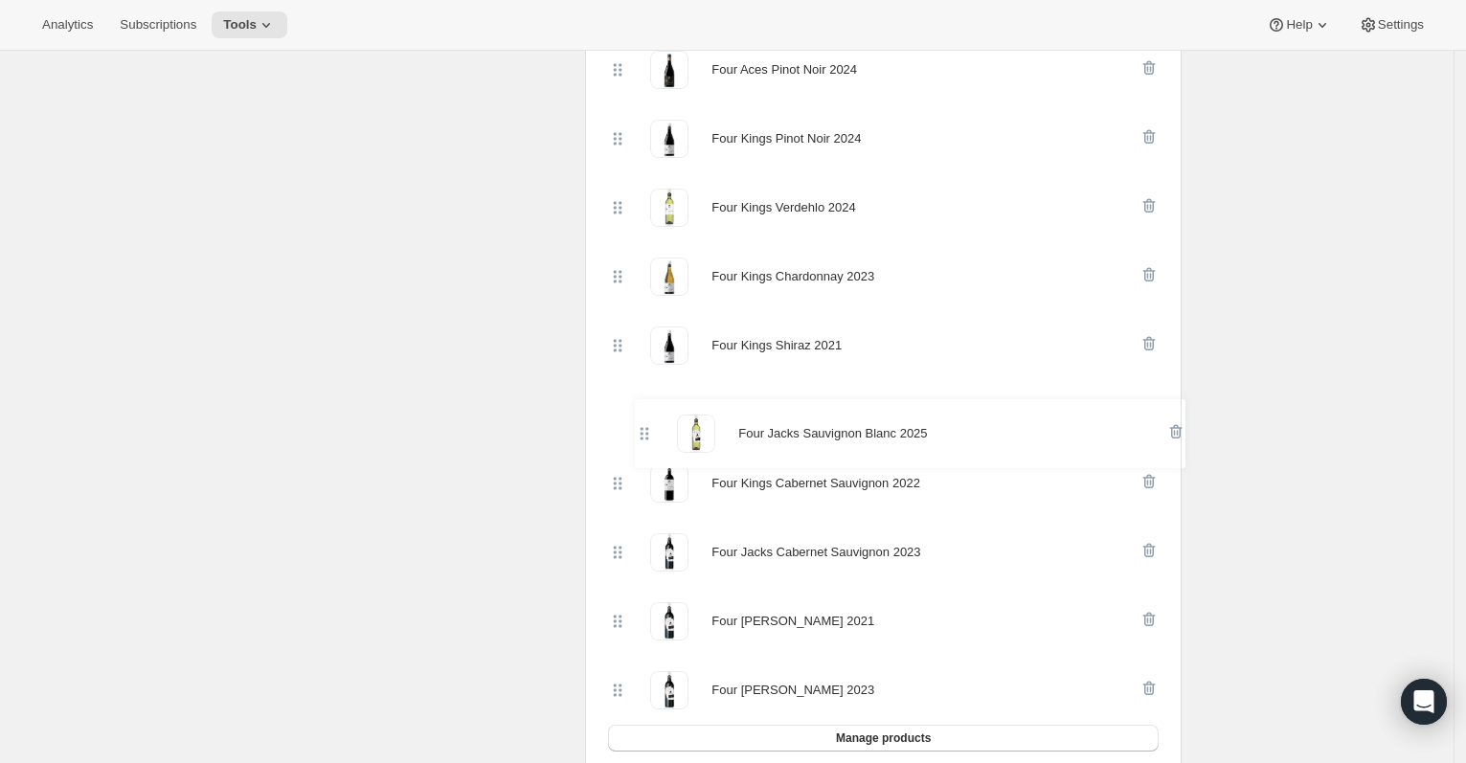
drag, startPoint x: 626, startPoint y: 131, endPoint x: 648, endPoint y: 438, distance: 307.2
click at [648, 438] on div "Suits Shiraz Cabernet 2018 Four Aces Chardonnay 2024 Four Aces Shiraz 2020 Four…" at bounding box center [883, 243] width 551 height 966
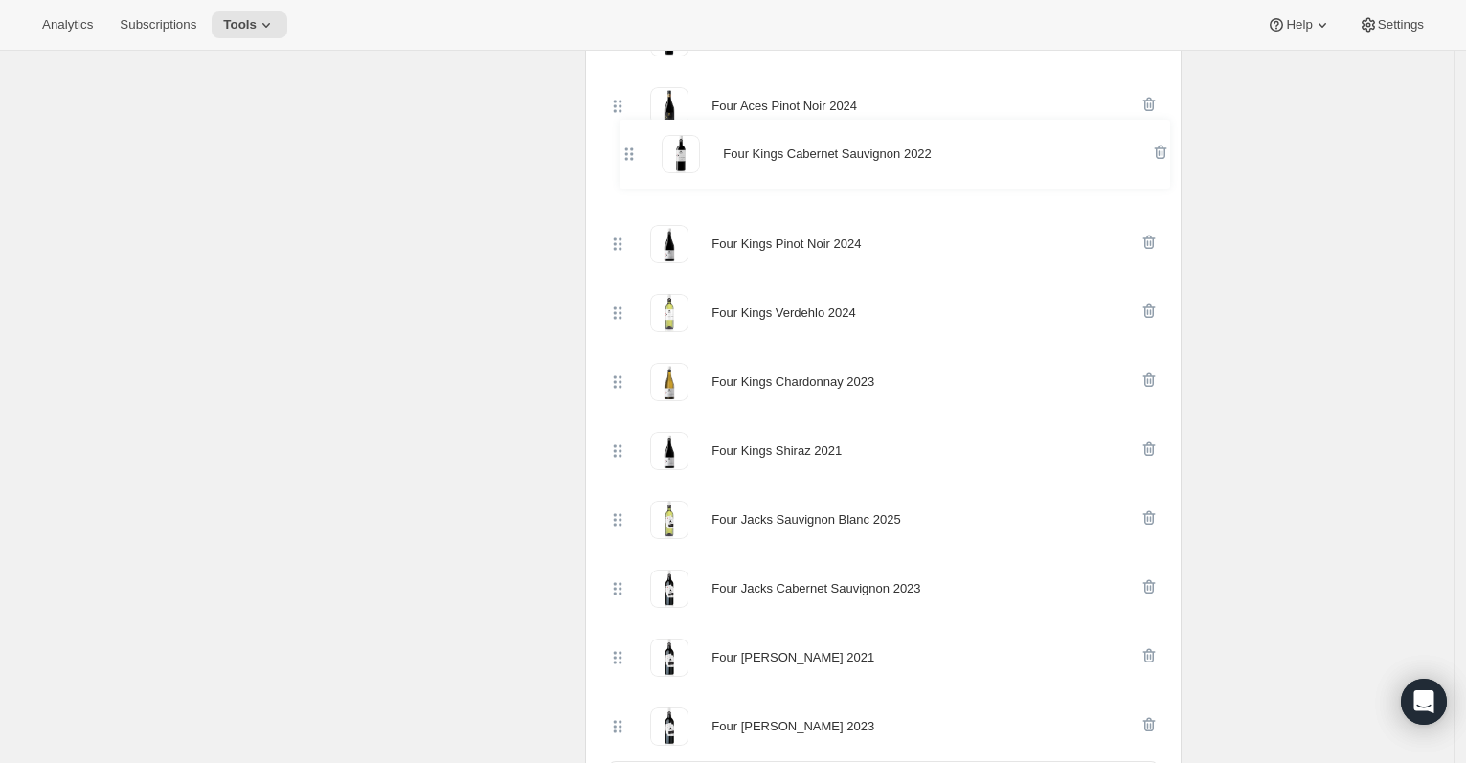
drag, startPoint x: 620, startPoint y: 490, endPoint x: 625, endPoint y: 153, distance: 337.2
click at [625, 153] on div "Suits Shiraz Cabernet 2018 Four Aces Chardonnay 2024 Four Aces Shiraz 2020 Four…" at bounding box center [883, 279] width 551 height 966
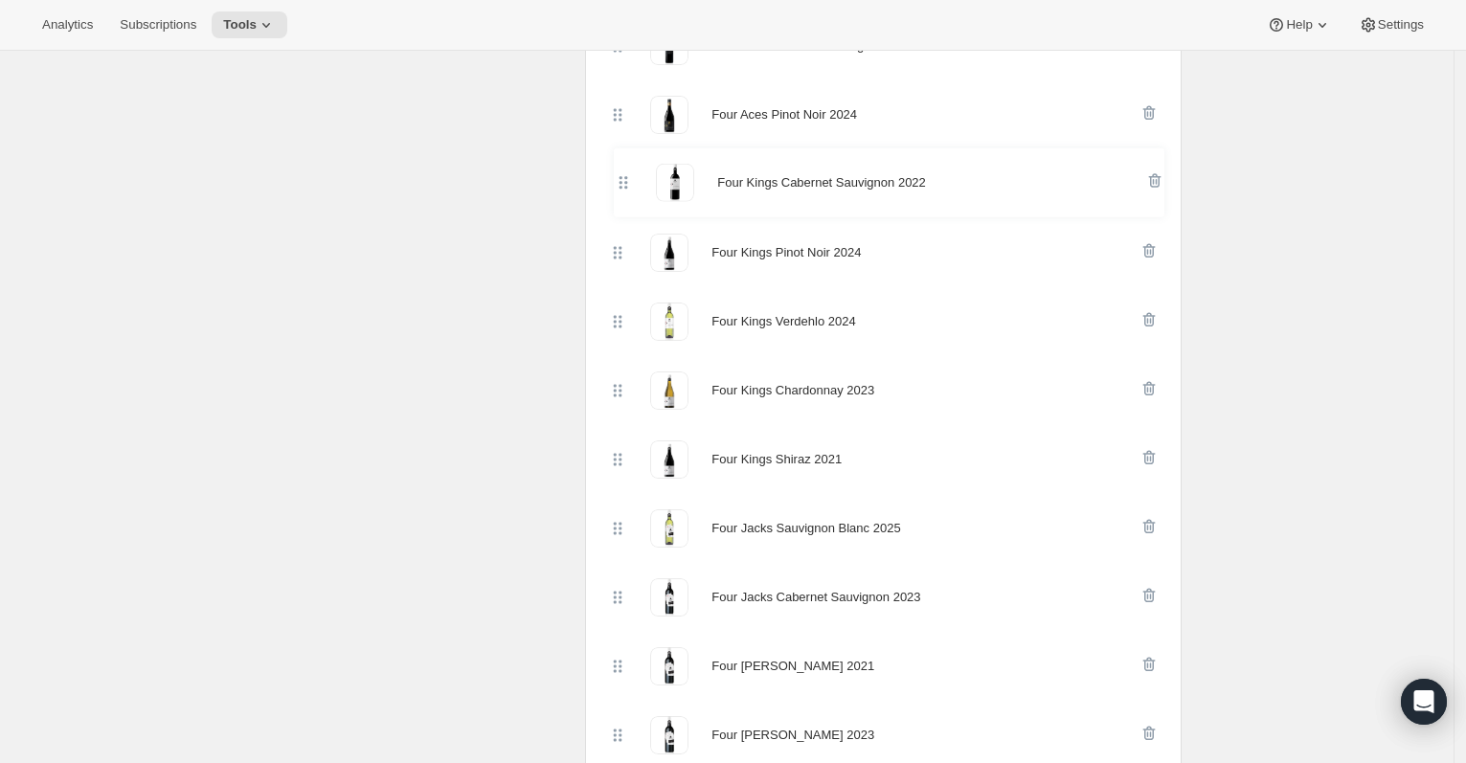
click at [625, 153] on div "Four Kings Pinot Noir 2024" at bounding box center [883, 183] width 551 height 69
drag, startPoint x: 626, startPoint y: 398, endPoint x: 624, endPoint y: 193, distance: 204.0
click at [624, 193] on div "Suits Shiraz Cabernet 2018 Four Aces Chardonnay 2024 Four Aces Shiraz 2020 Four…" at bounding box center [883, 288] width 551 height 966
drag, startPoint x: 628, startPoint y: 395, endPoint x: 634, endPoint y: 251, distance: 143.8
click at [634, 251] on div "Suits Shiraz Cabernet 2018 Four Aces Chardonnay 2024 Four Aces Shiraz 2020 Four…" at bounding box center [883, 288] width 551 height 966
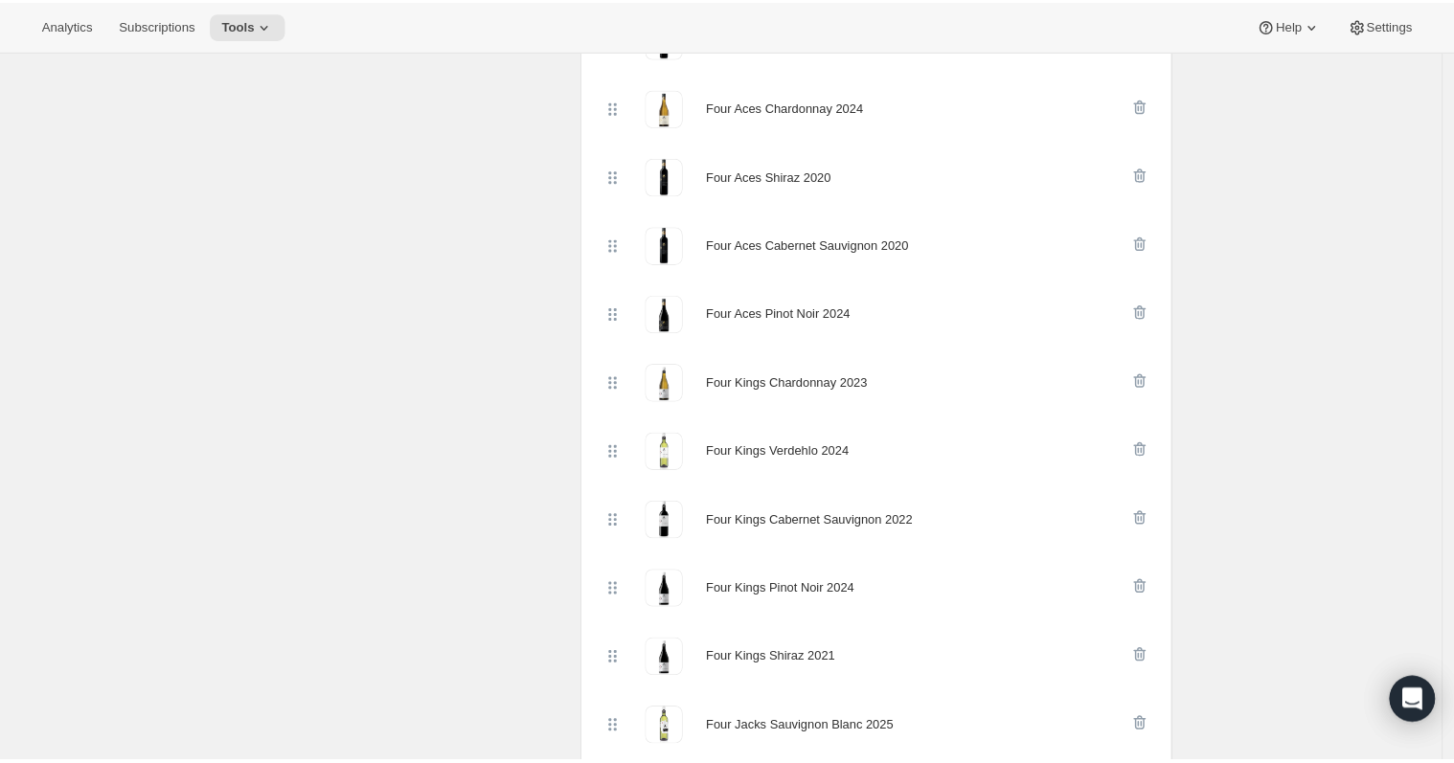
scroll to position [634, 0]
